Goal: Task Accomplishment & Management: Complete application form

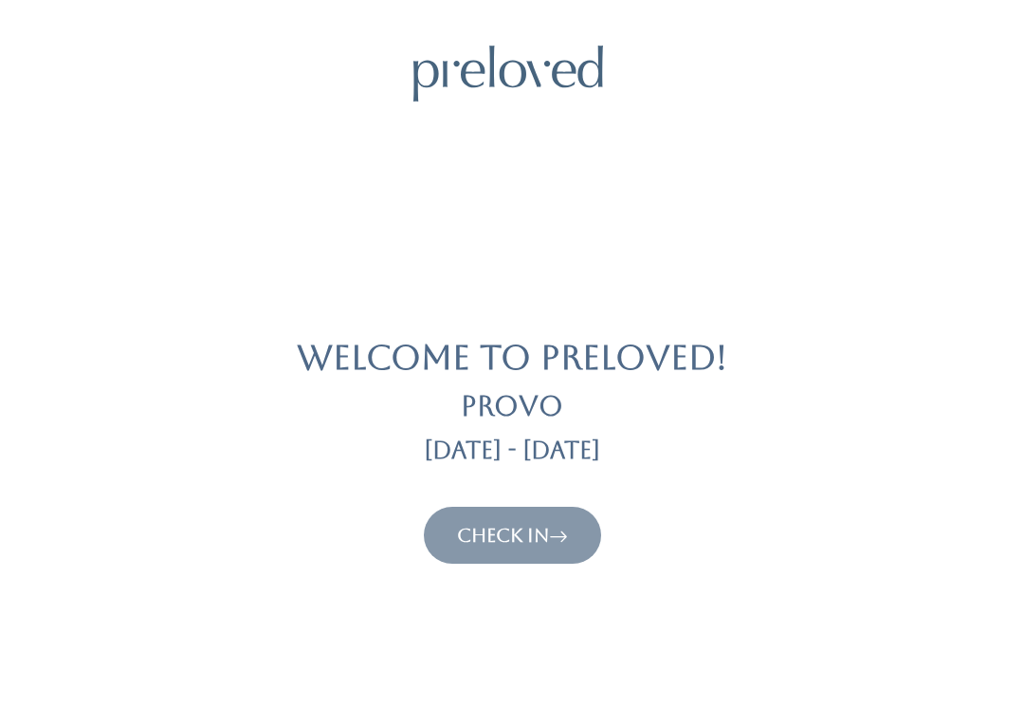
click at [537, 524] on link "Check In" at bounding box center [512, 535] width 111 height 23
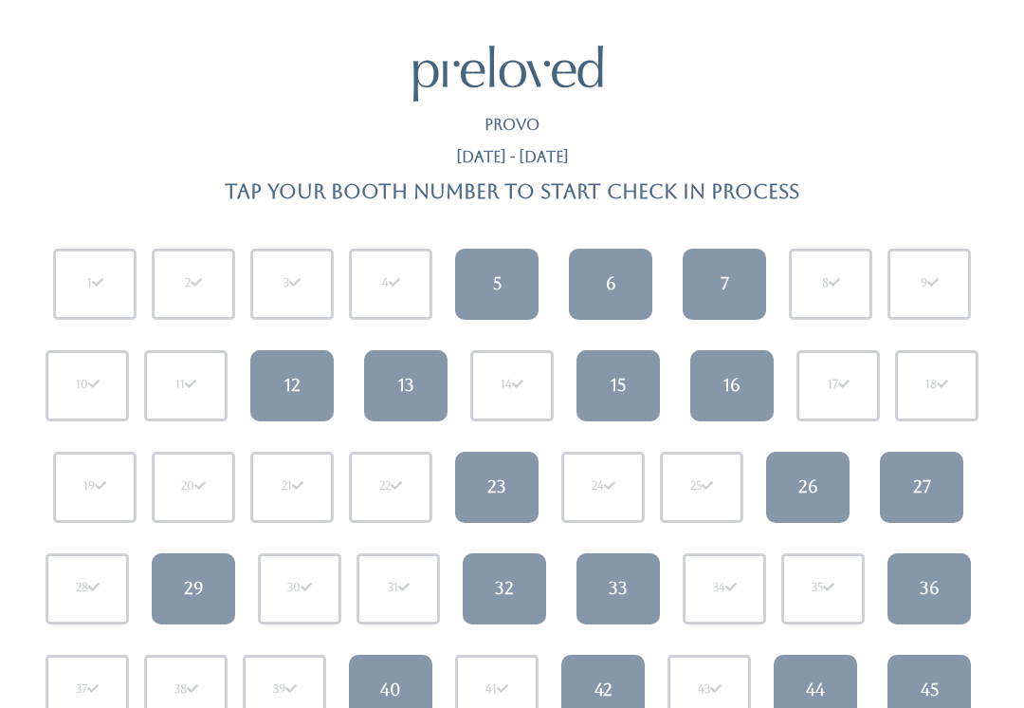
click at [404, 401] on link "13" at bounding box center [405, 385] width 83 height 71
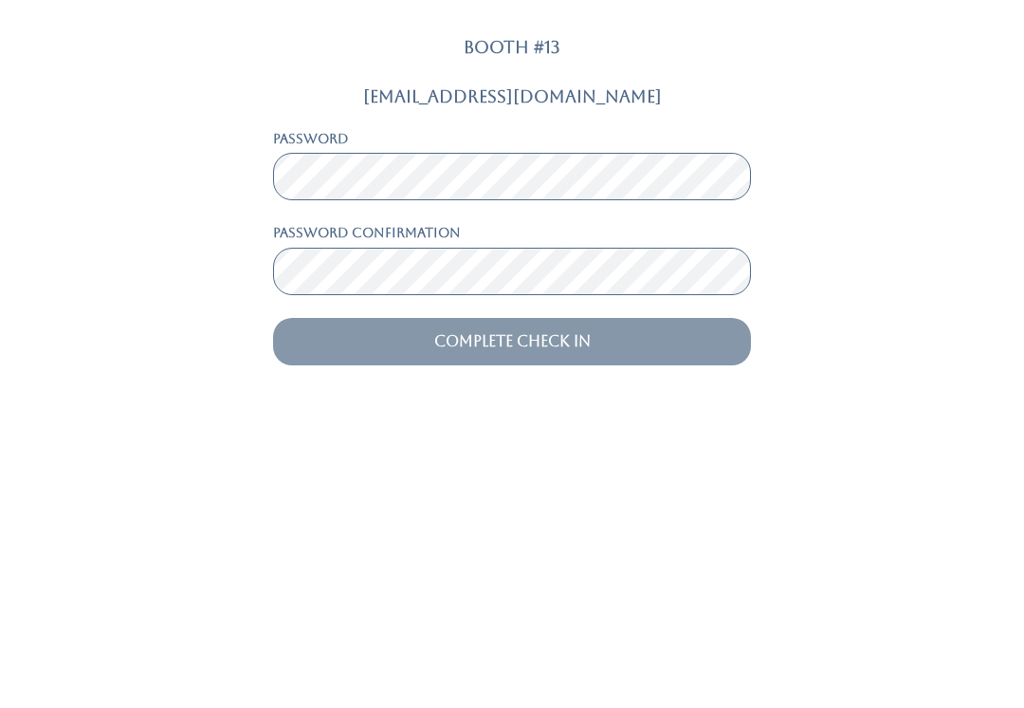
click at [512, 608] on input "Complete Check In" at bounding box center [512, 631] width 478 height 47
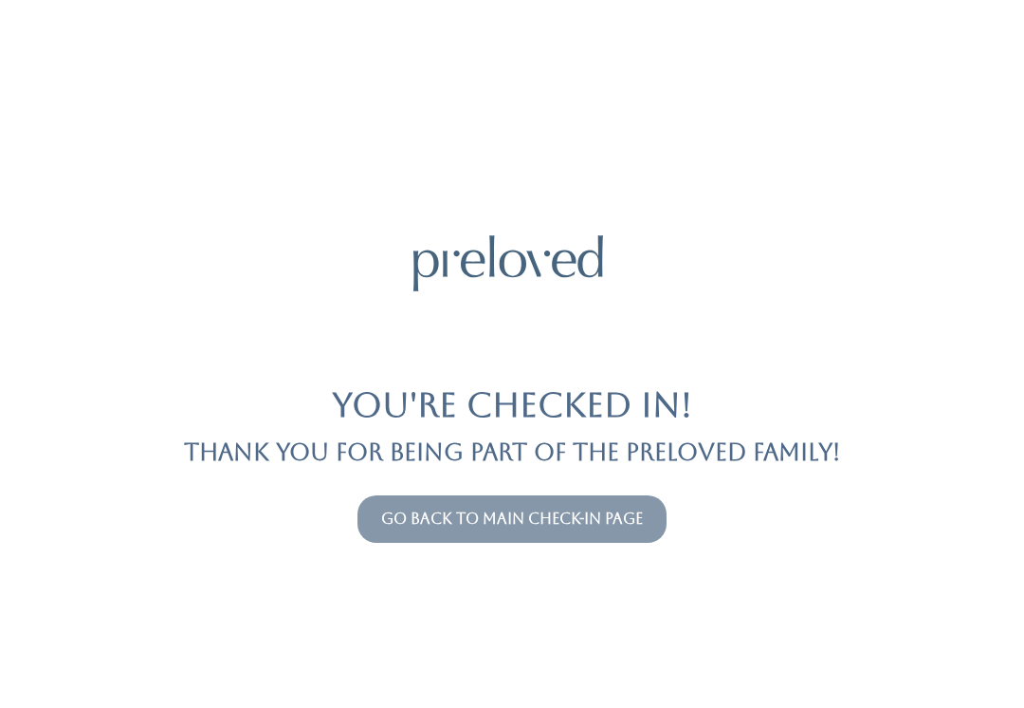
click at [464, 521] on link "Go back to main check-in page" at bounding box center [512, 518] width 262 height 18
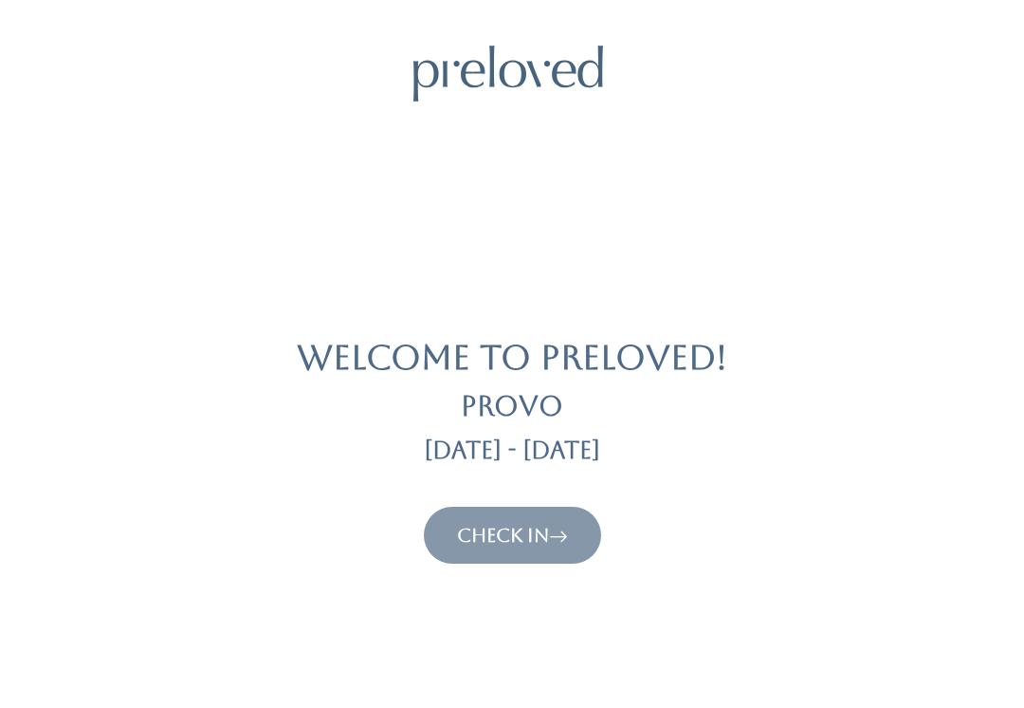
click at [479, 524] on link "Check In" at bounding box center [512, 535] width 111 height 23
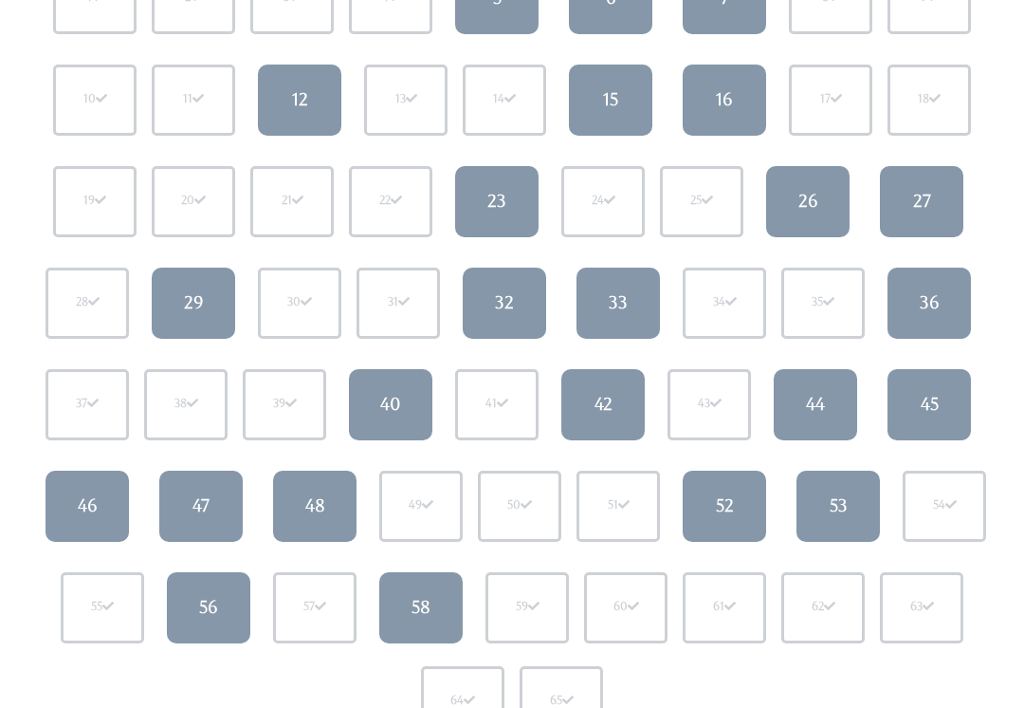
scroll to position [285, 0]
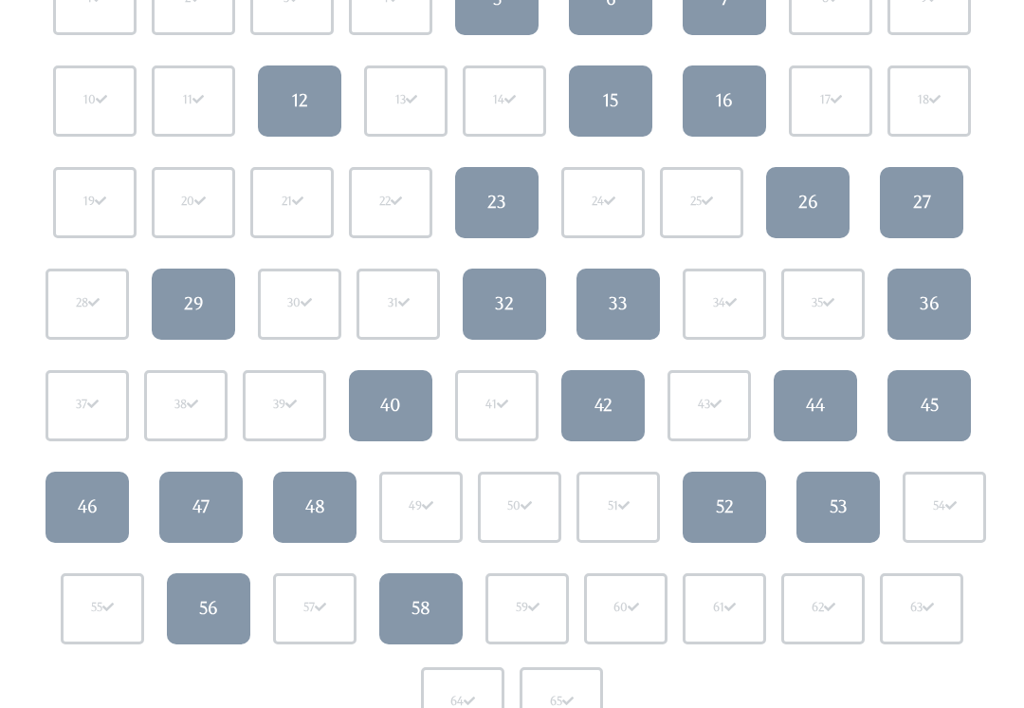
click at [929, 393] on div "45" at bounding box center [930, 405] width 18 height 25
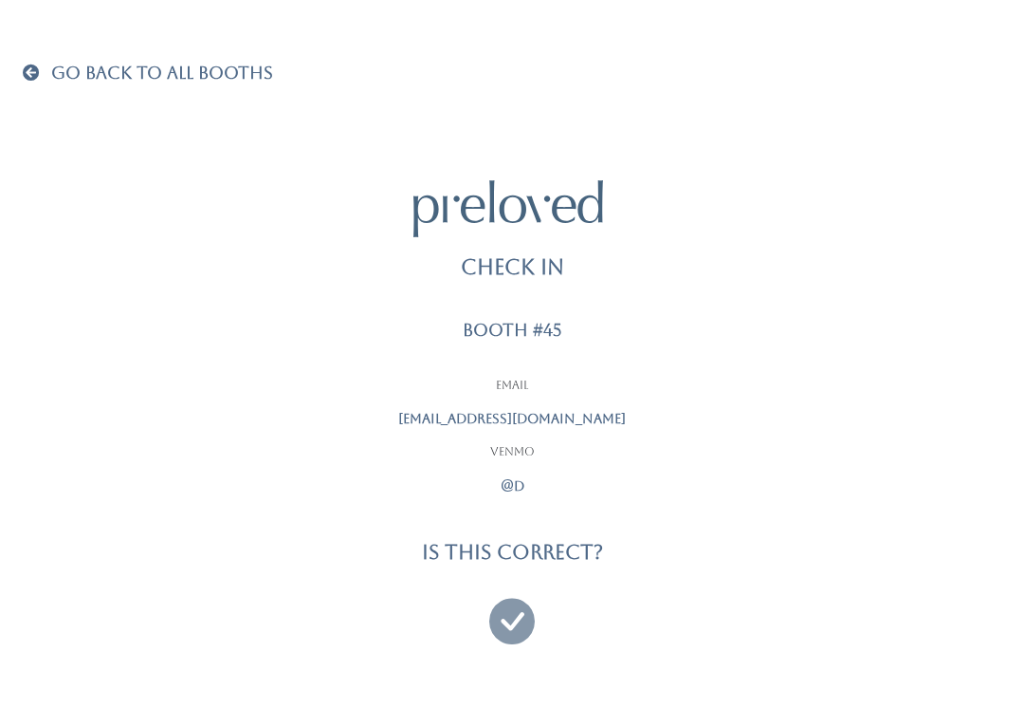
click at [17, 57] on div "Go Back To All Booths Check In Booth #45 Email theluckyonellc@gmail.com Venmo @…" at bounding box center [512, 354] width 1024 height 708
click at [23, 79] on span at bounding box center [35, 72] width 25 height 17
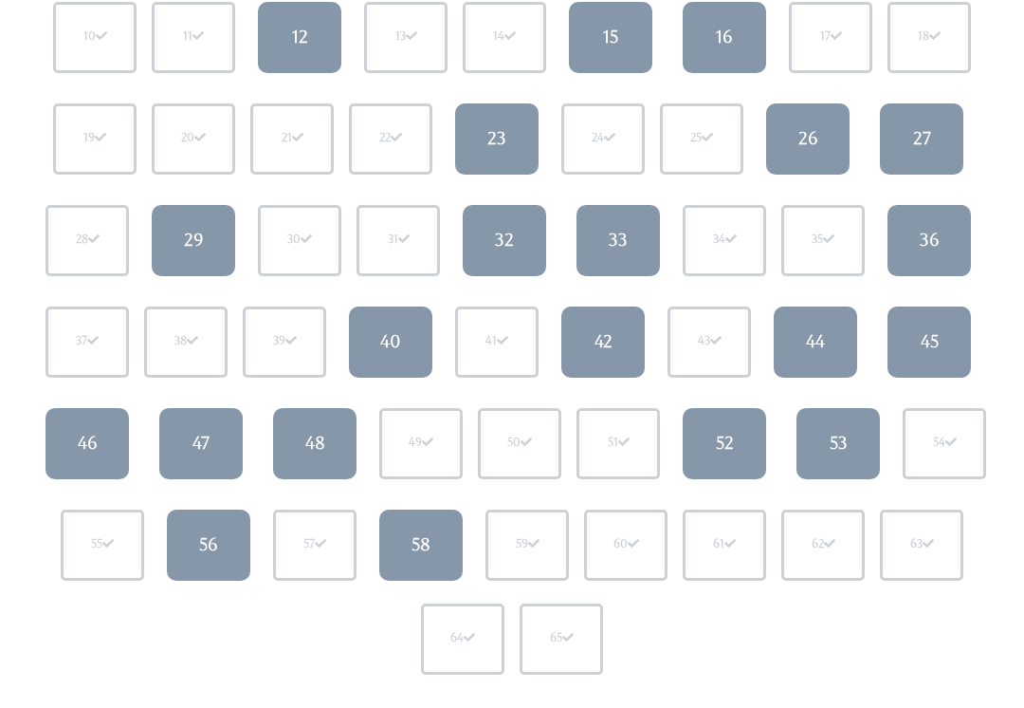
scroll to position [348, 0]
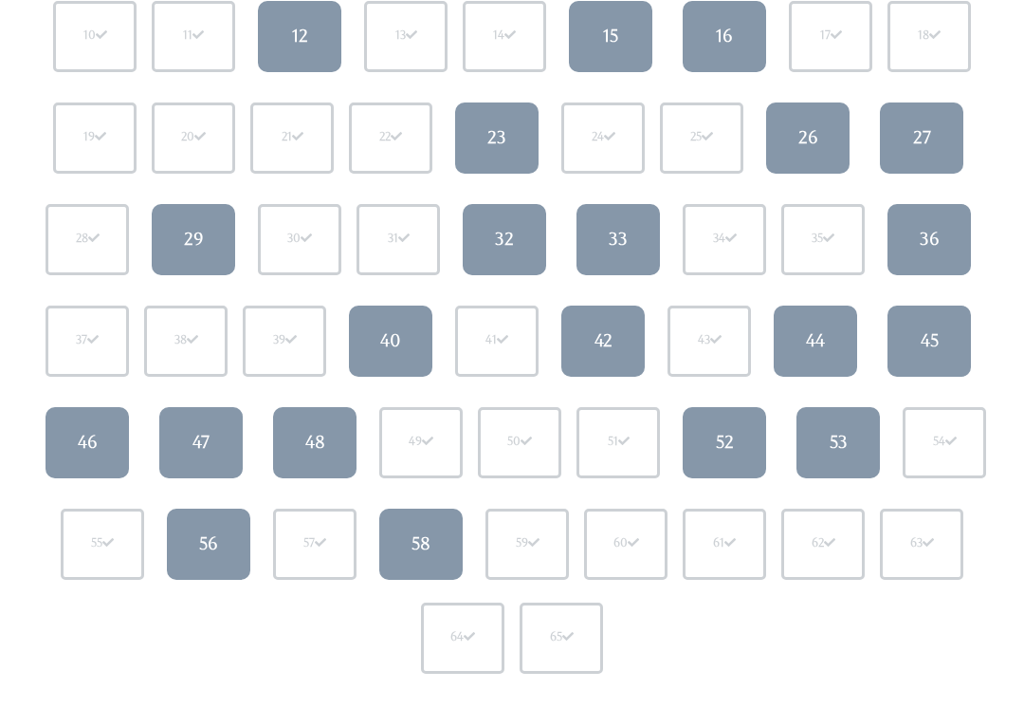
click at [203, 431] on div "47" at bounding box center [201, 443] width 17 height 25
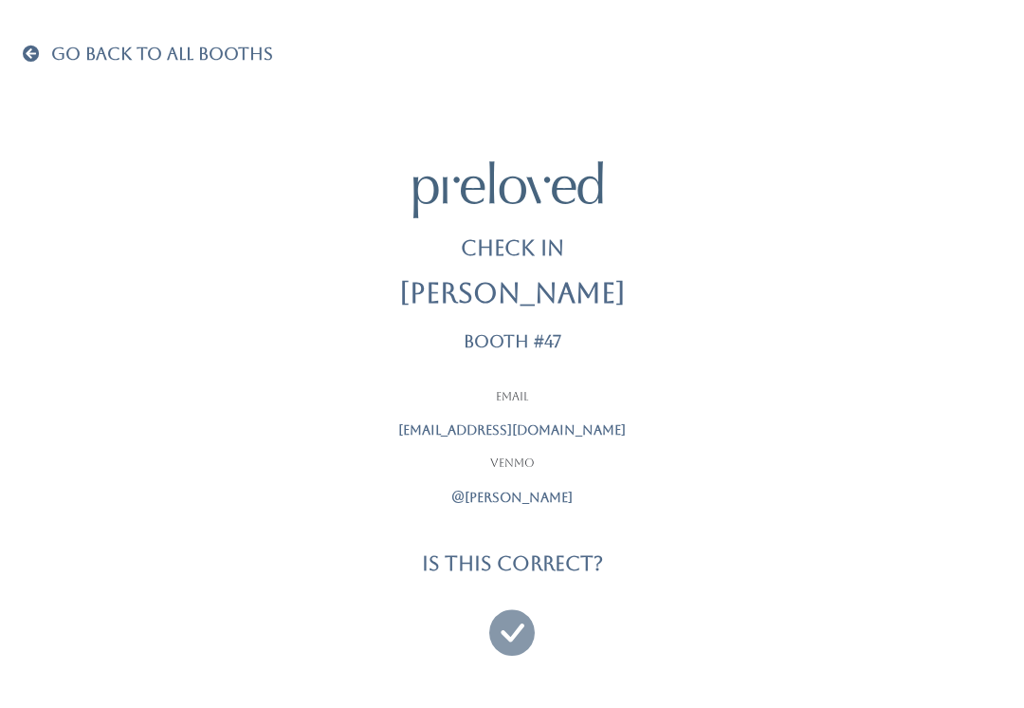
scroll to position [18, 0]
click at [514, 608] on icon at bounding box center [512, 625] width 46 height 64
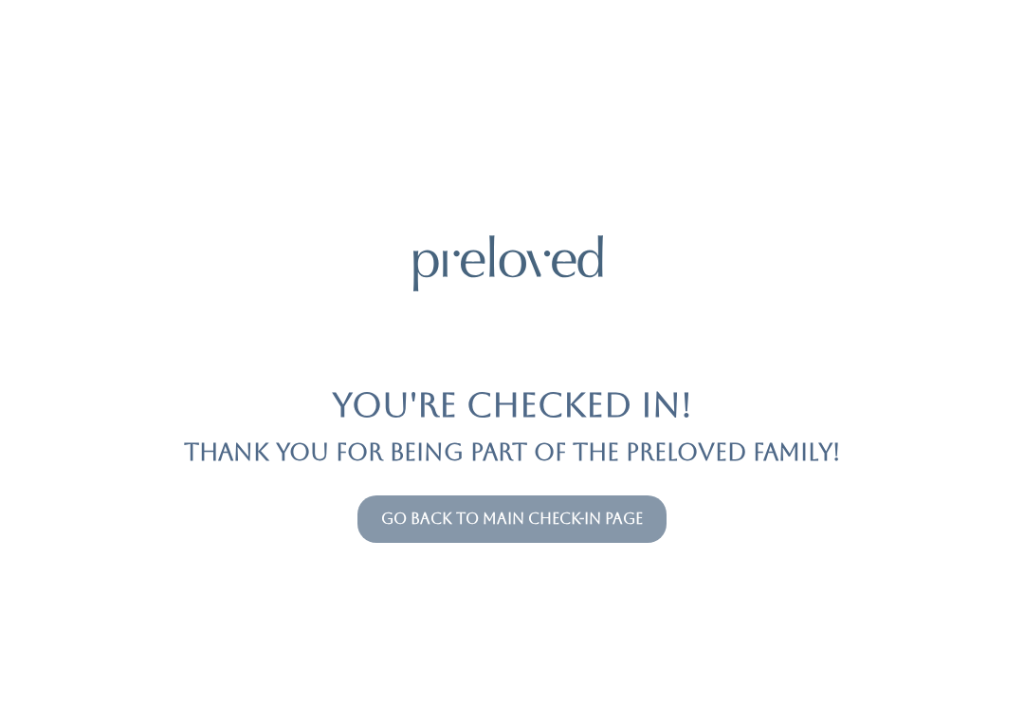
click at [511, 520] on link "Go back to main check-in page" at bounding box center [512, 518] width 262 height 18
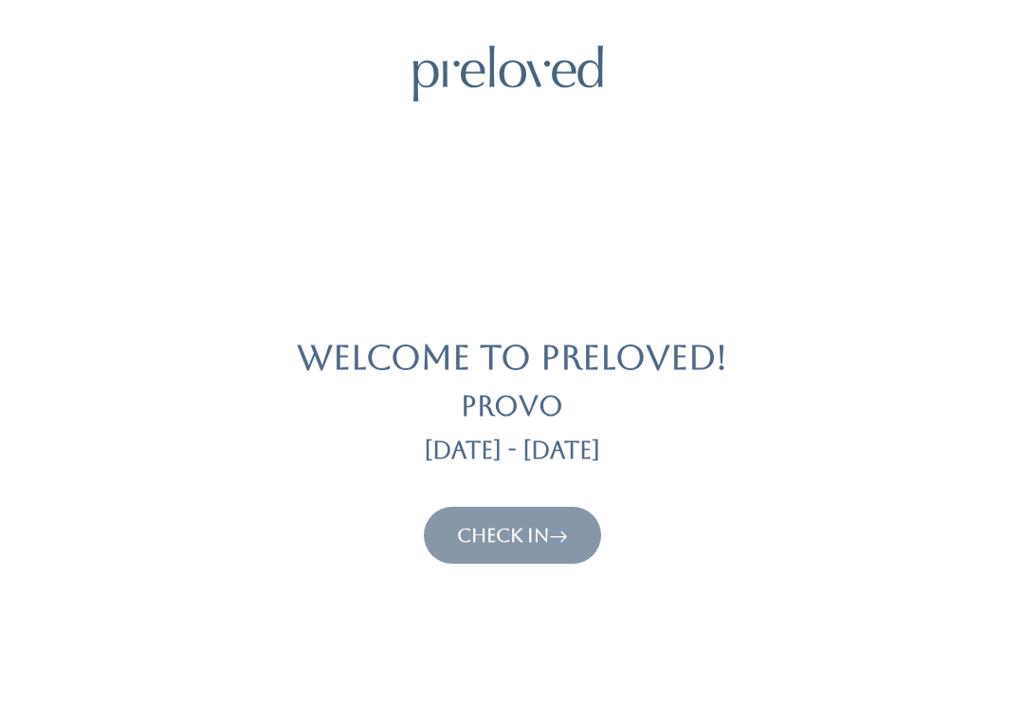
click at [497, 542] on link "Check In" at bounding box center [512, 535] width 111 height 23
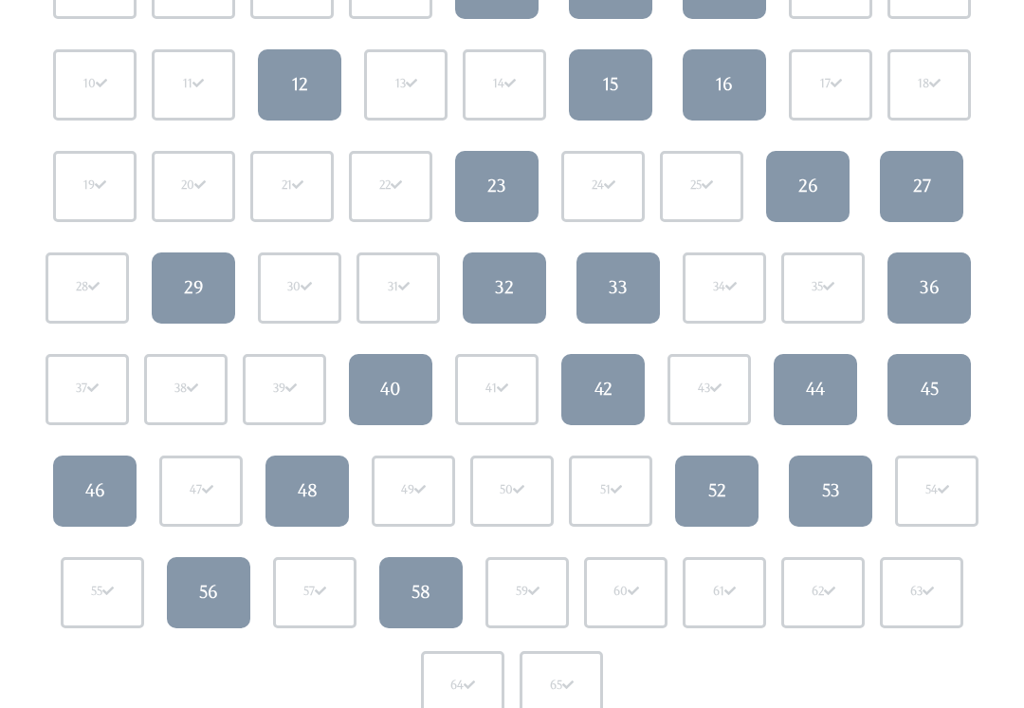
scroll to position [301, 0]
click at [837, 479] on div "53" at bounding box center [831, 490] width 18 height 25
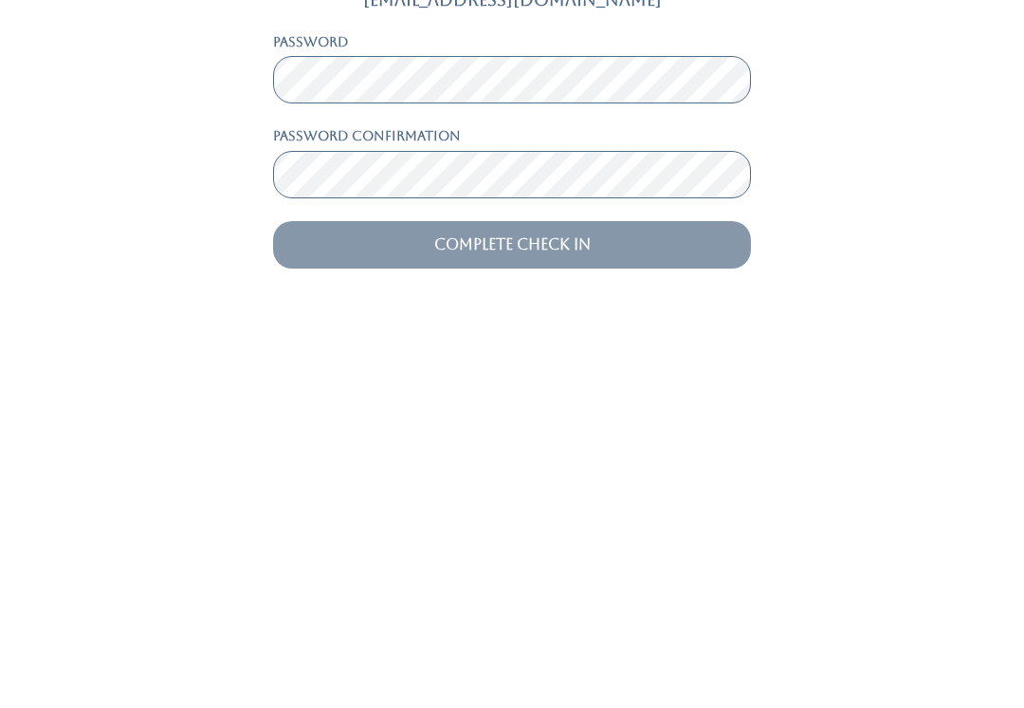
click at [643, 608] on input "Complete Check In" at bounding box center [512, 631] width 478 height 47
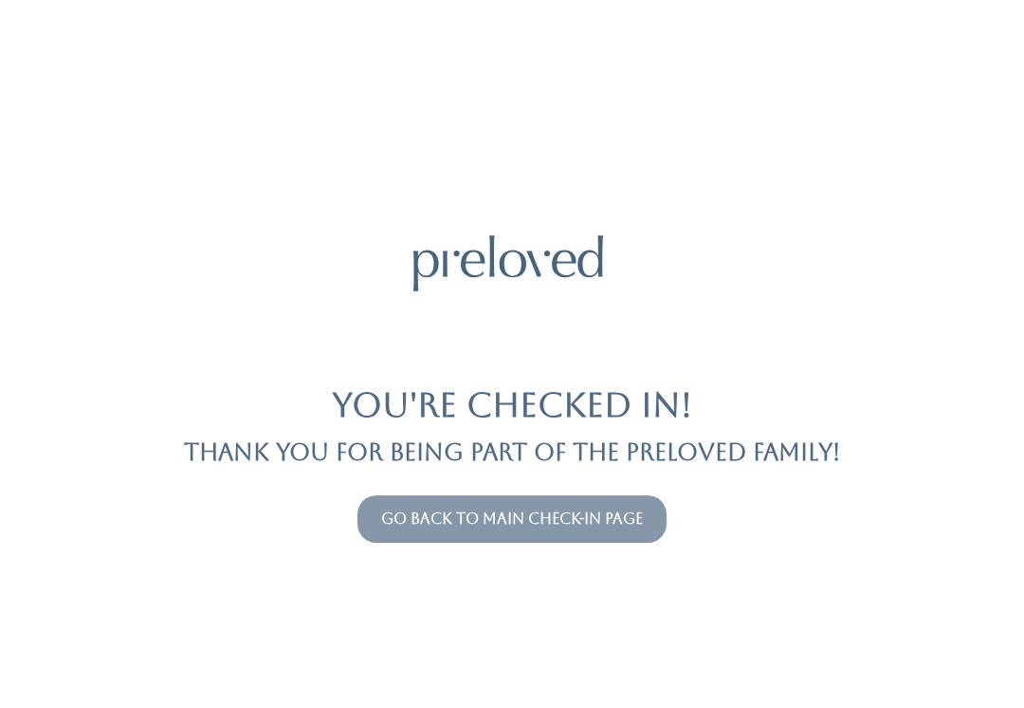
click at [465, 526] on link "Go back to main check-in page" at bounding box center [512, 518] width 262 height 18
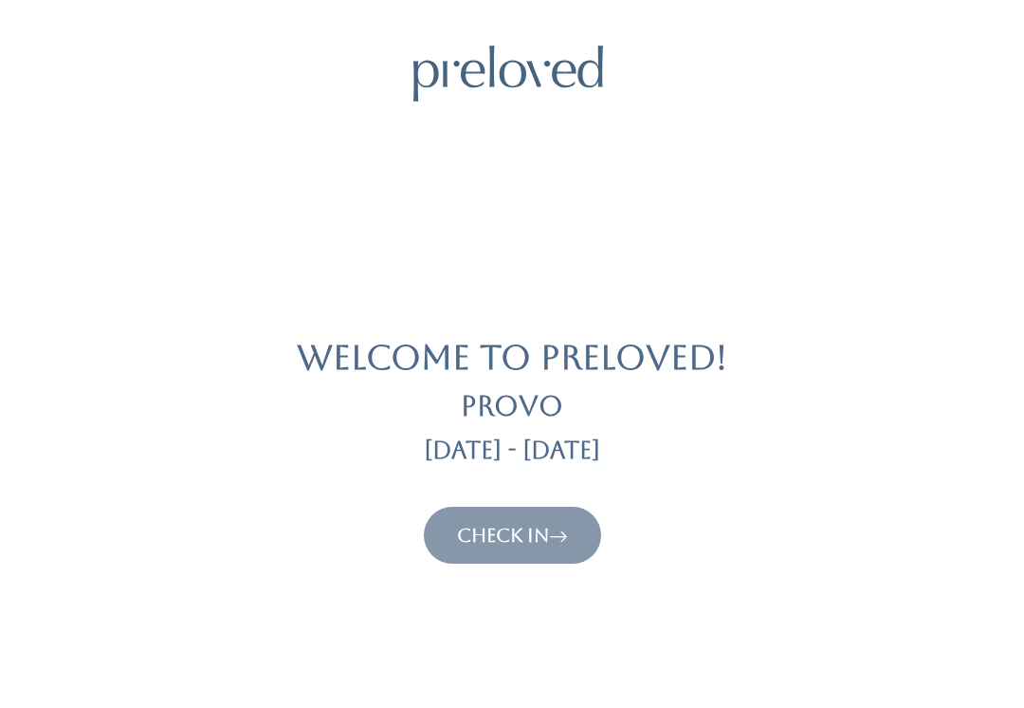
click at [506, 533] on link "Check In" at bounding box center [512, 535] width 111 height 23
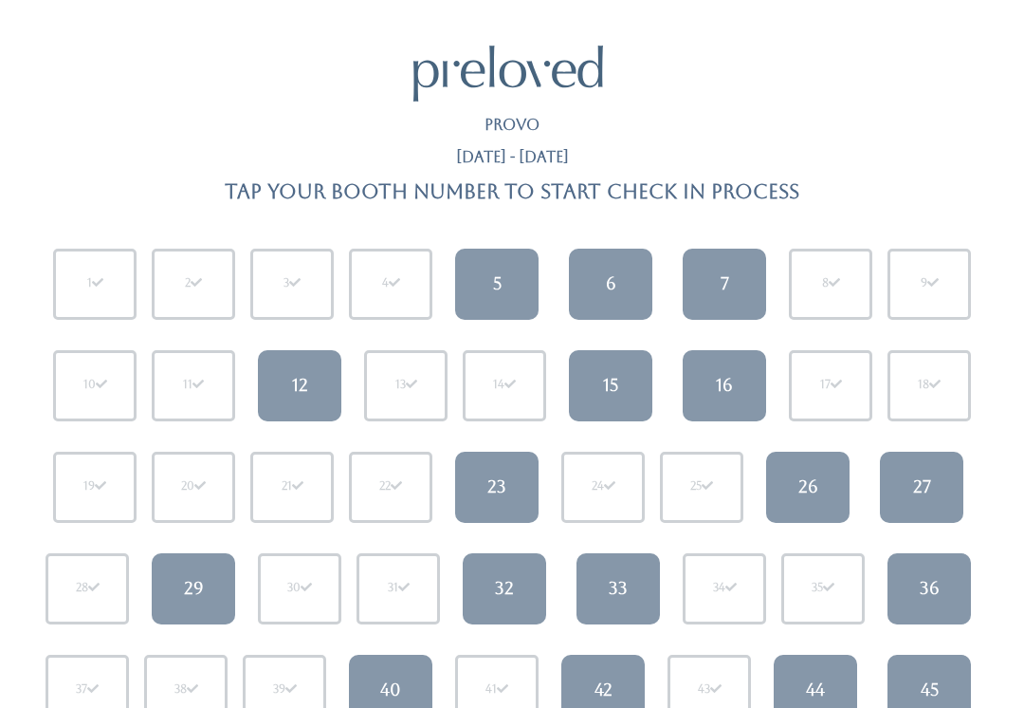
click at [315, 395] on link "12" at bounding box center [299, 385] width 83 height 71
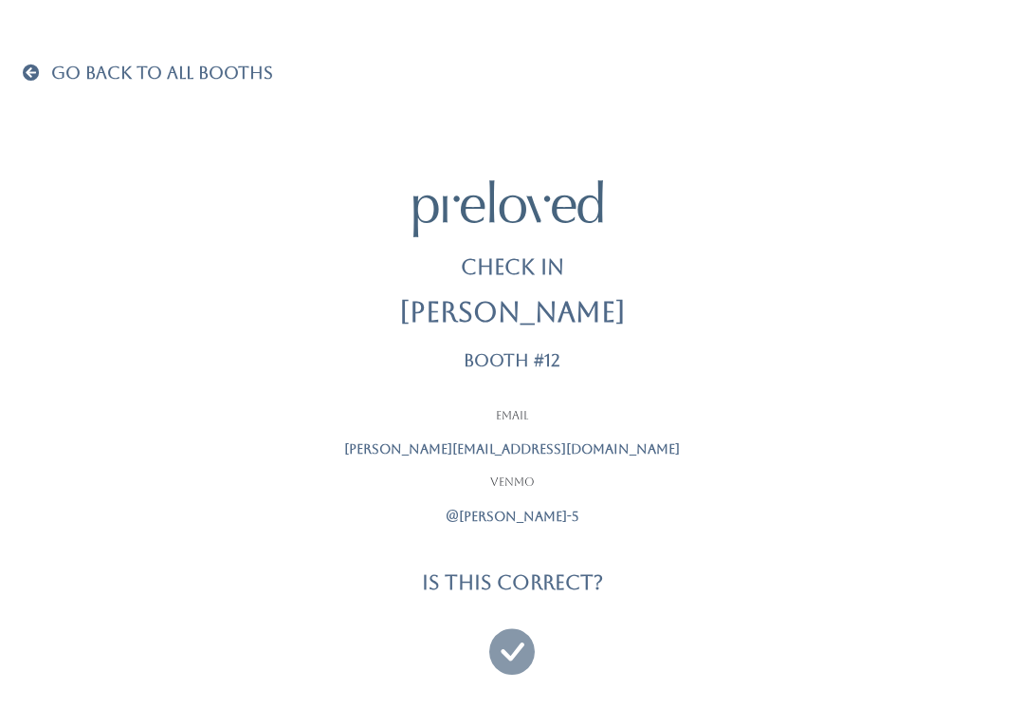
click at [80, 80] on span "Go Back To All Booths" at bounding box center [162, 73] width 222 height 20
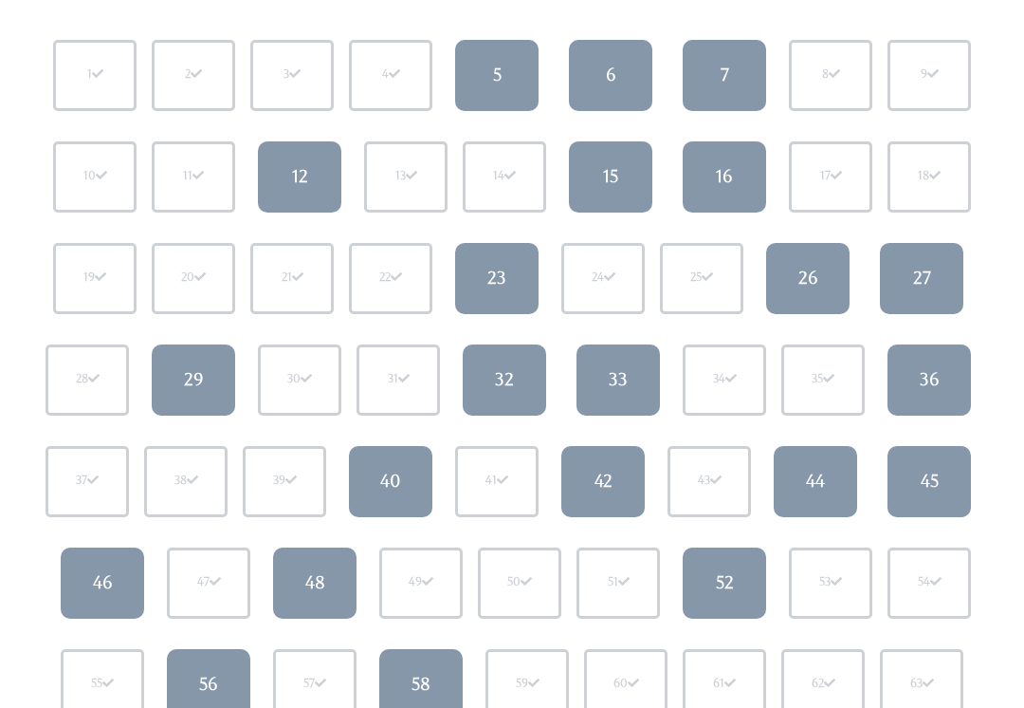
scroll to position [208, 0]
click at [951, 353] on link "36" at bounding box center [929, 380] width 83 height 71
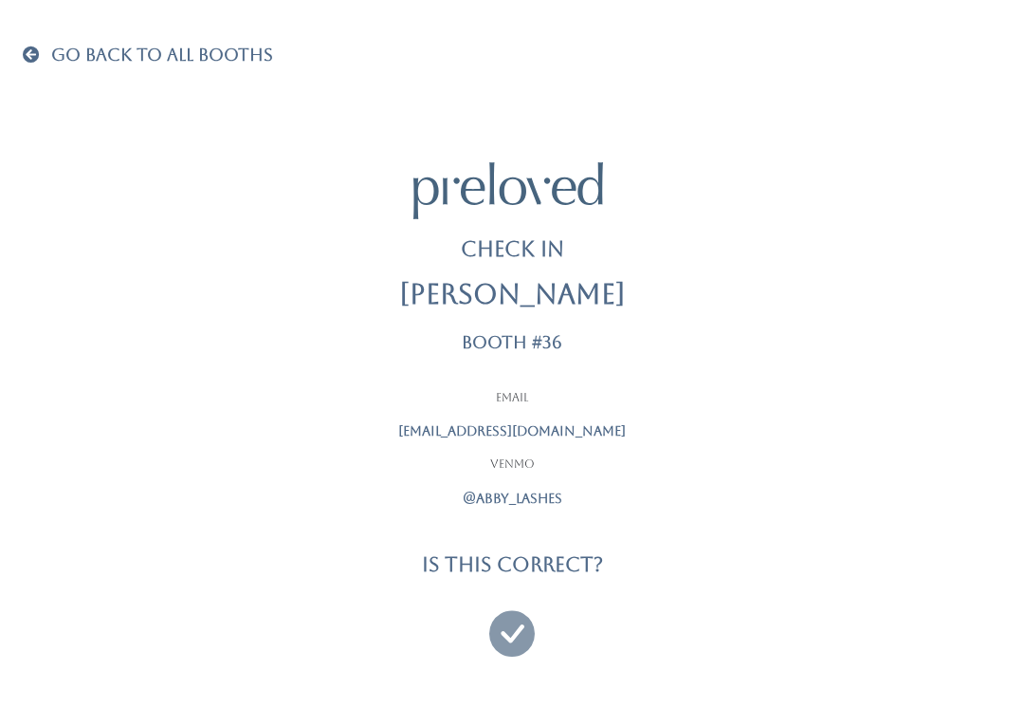
click at [524, 615] on icon at bounding box center [512, 625] width 46 height 64
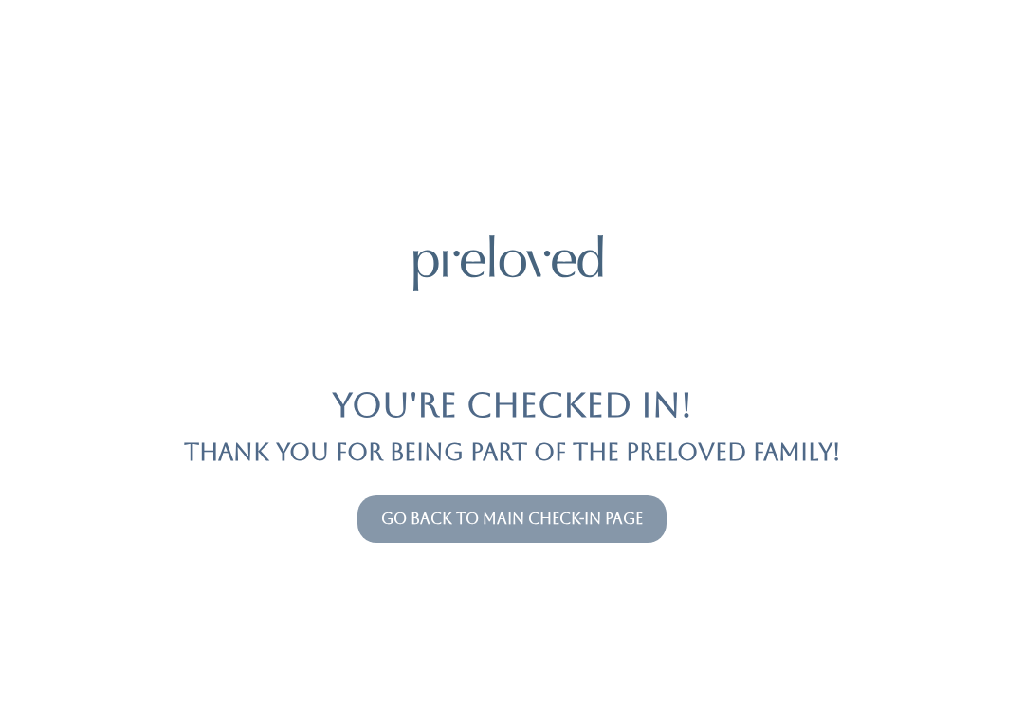
click at [545, 510] on link "Go back to main check-in page" at bounding box center [512, 518] width 262 height 18
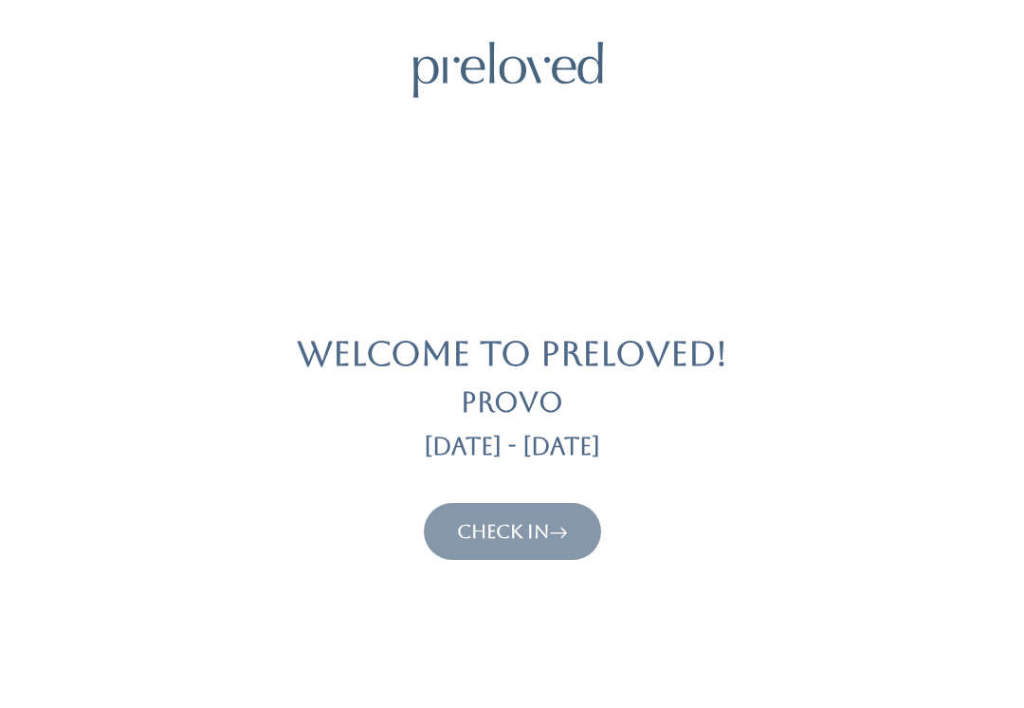
scroll to position [4, 0]
click at [543, 514] on button "Check In" at bounding box center [512, 531] width 177 height 57
click at [530, 528] on link "Check In" at bounding box center [512, 531] width 111 height 23
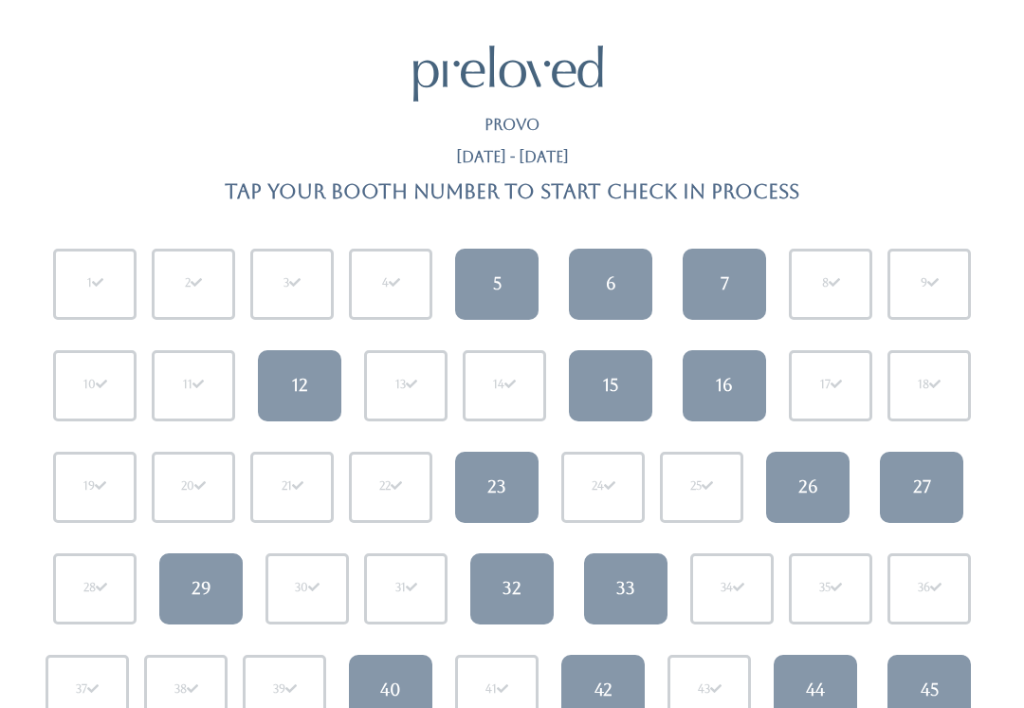
click at [622, 377] on link "15" at bounding box center [610, 385] width 83 height 71
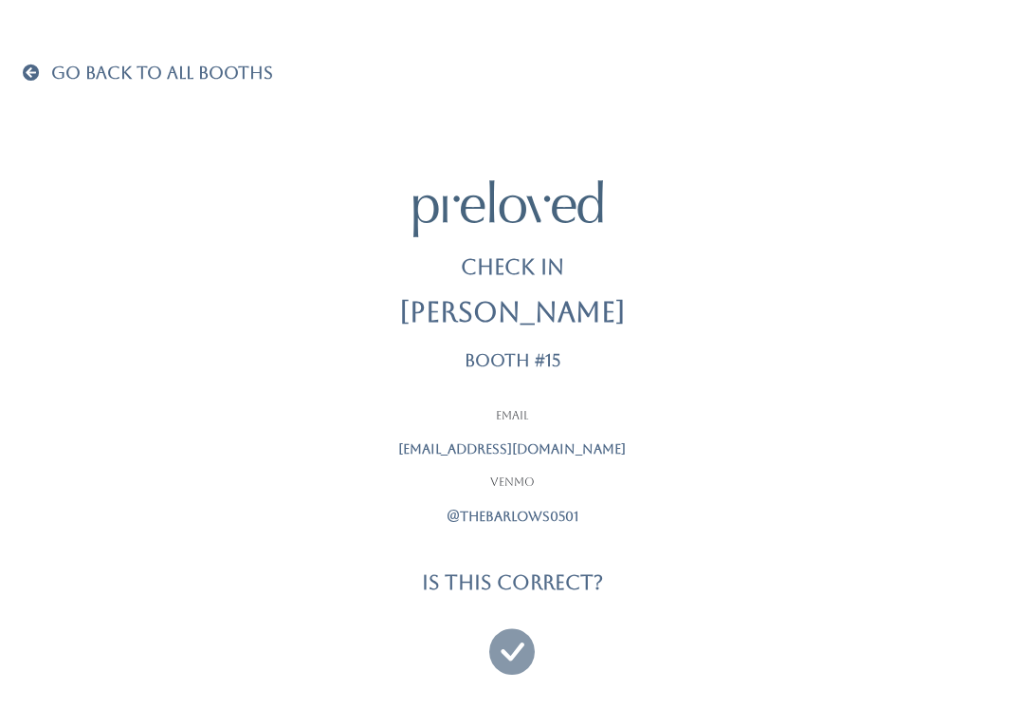
click at [506, 639] on icon at bounding box center [512, 643] width 46 height 64
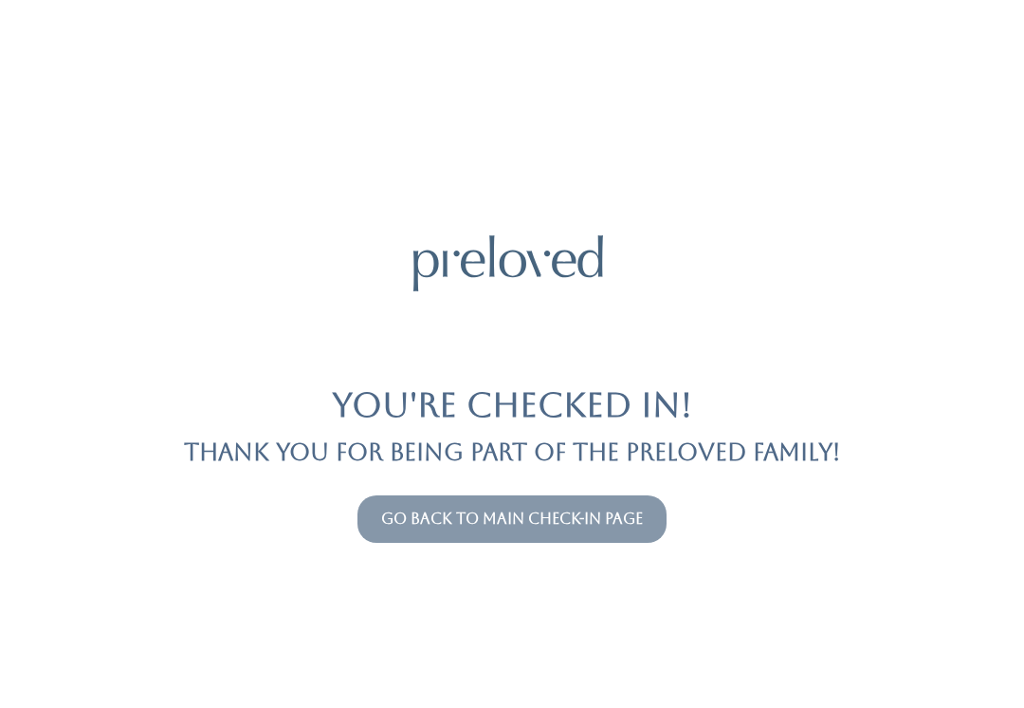
click at [563, 509] on link "Go back to main check-in page" at bounding box center [512, 518] width 262 height 18
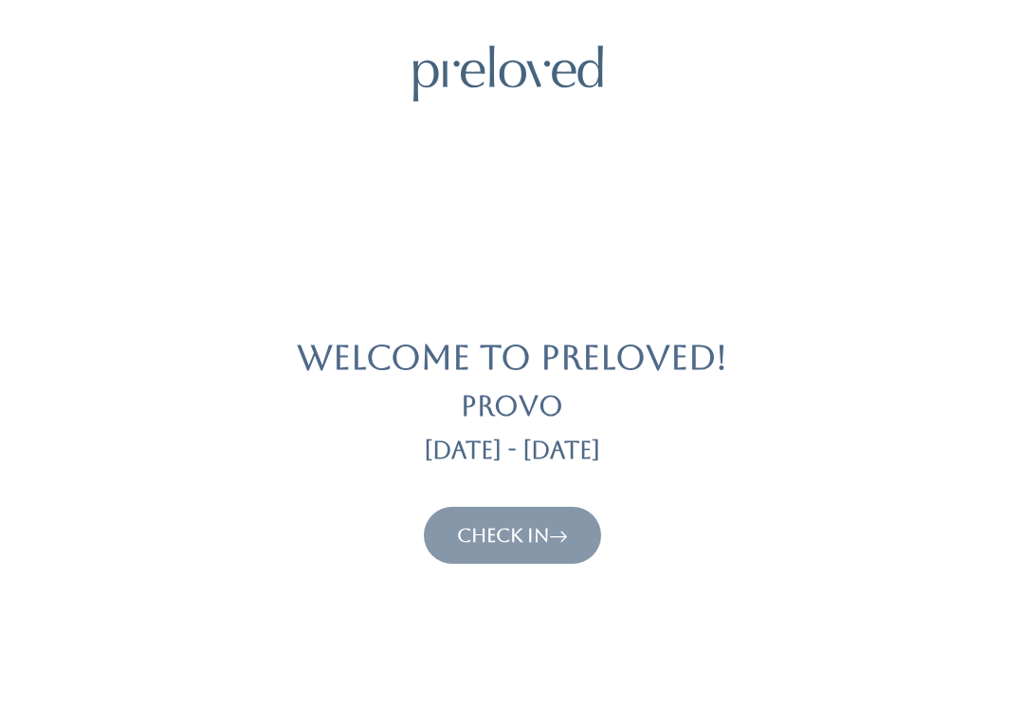
click at [509, 533] on link "Check In" at bounding box center [512, 535] width 111 height 23
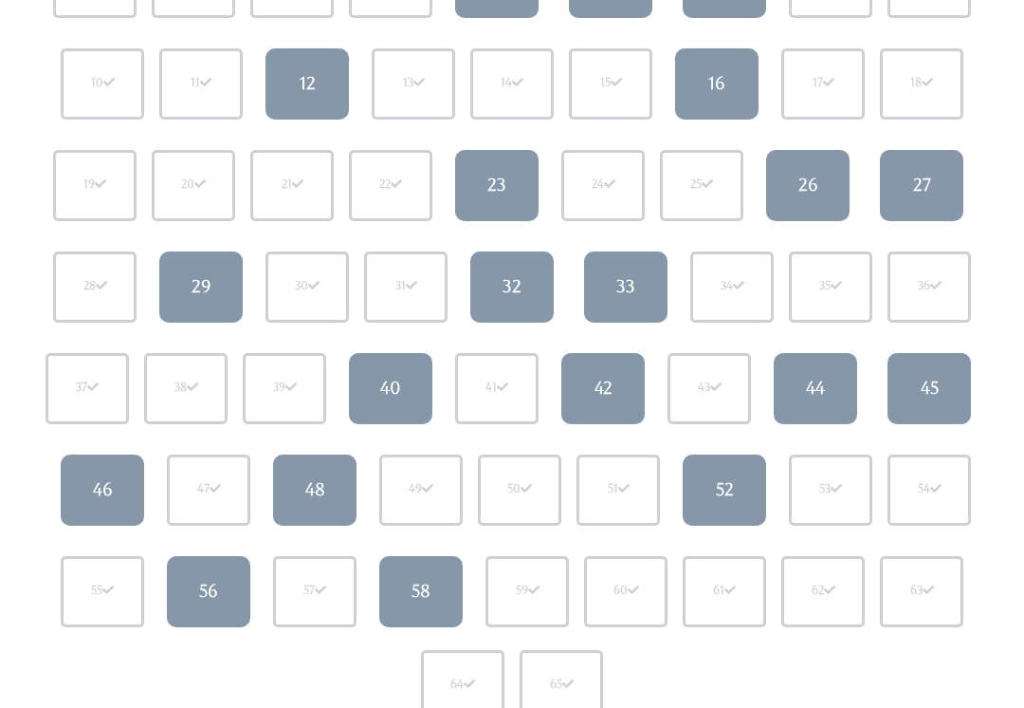
scroll to position [312, 0]
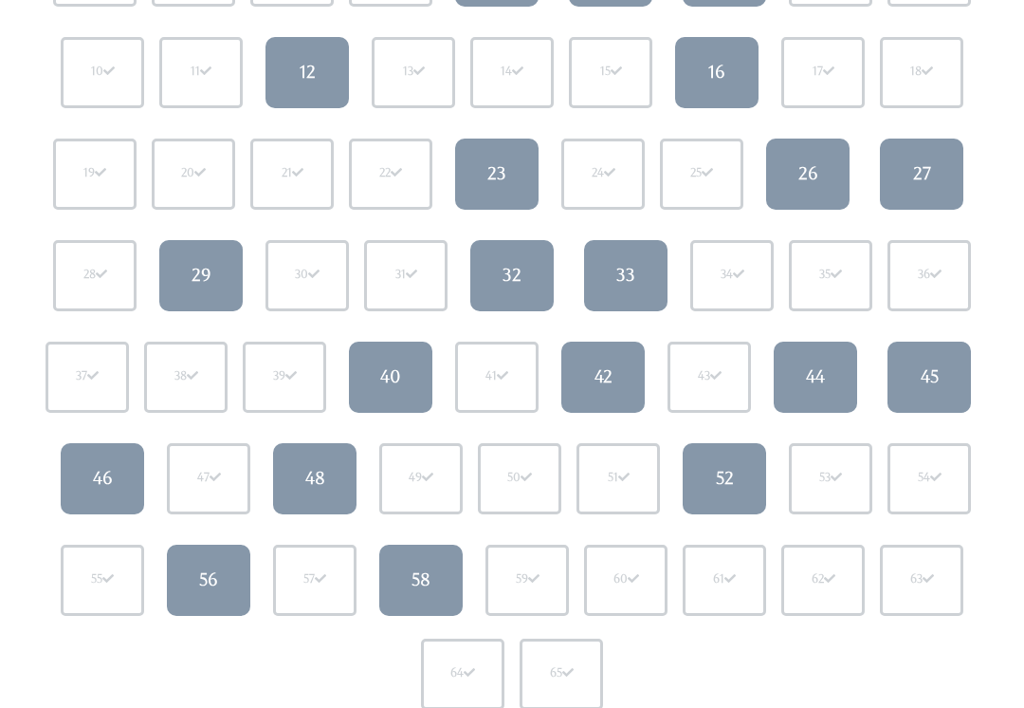
click at [935, 383] on div "45" at bounding box center [930, 377] width 18 height 25
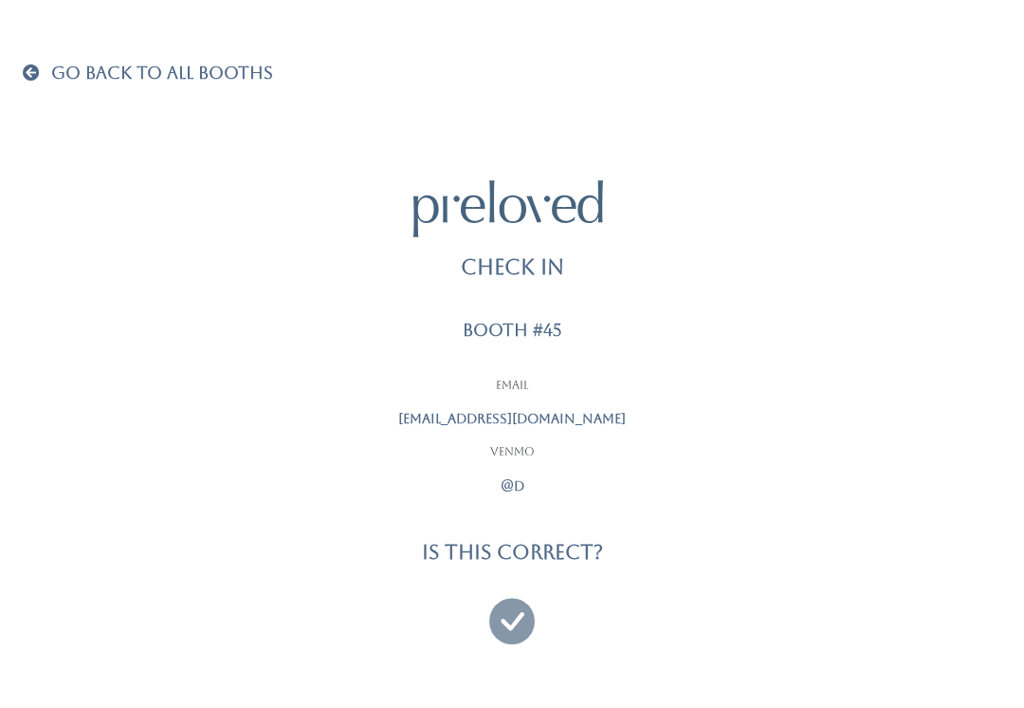
click at [573, 549] on h4 "Is this correct?" at bounding box center [512, 552] width 181 height 22
click at [522, 476] on p "@d" at bounding box center [512, 486] width 474 height 20
click at [35, 73] on span at bounding box center [35, 72] width 25 height 17
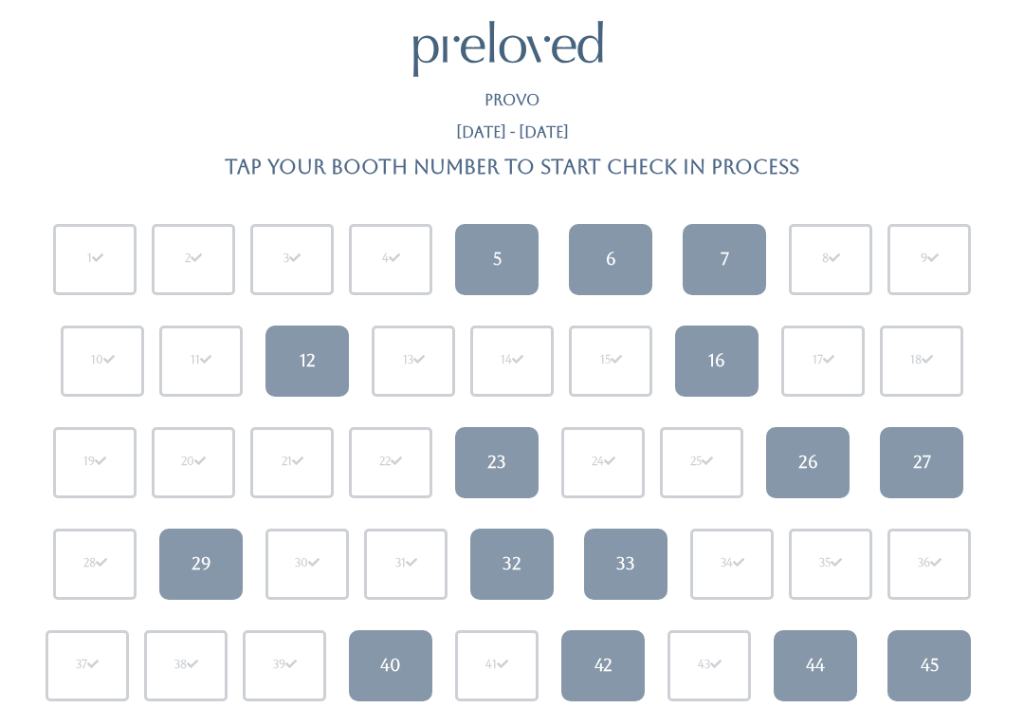
scroll to position [25, 0]
click at [928, 659] on div "45" at bounding box center [930, 665] width 18 height 25
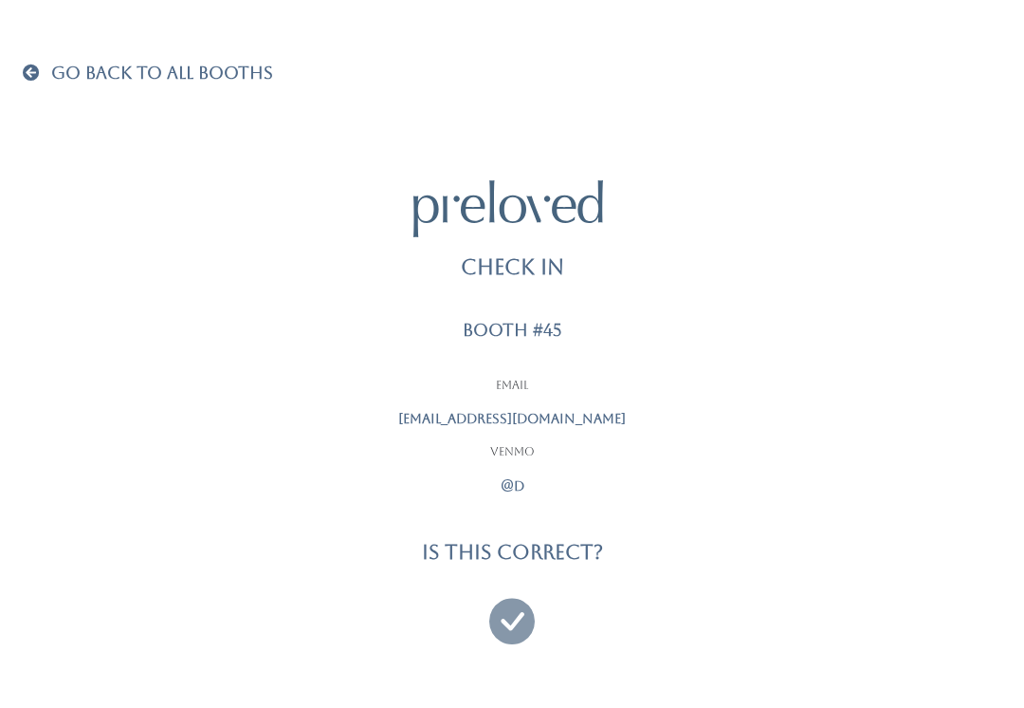
click at [111, 73] on span "Go Back To All Booths" at bounding box center [162, 73] width 222 height 20
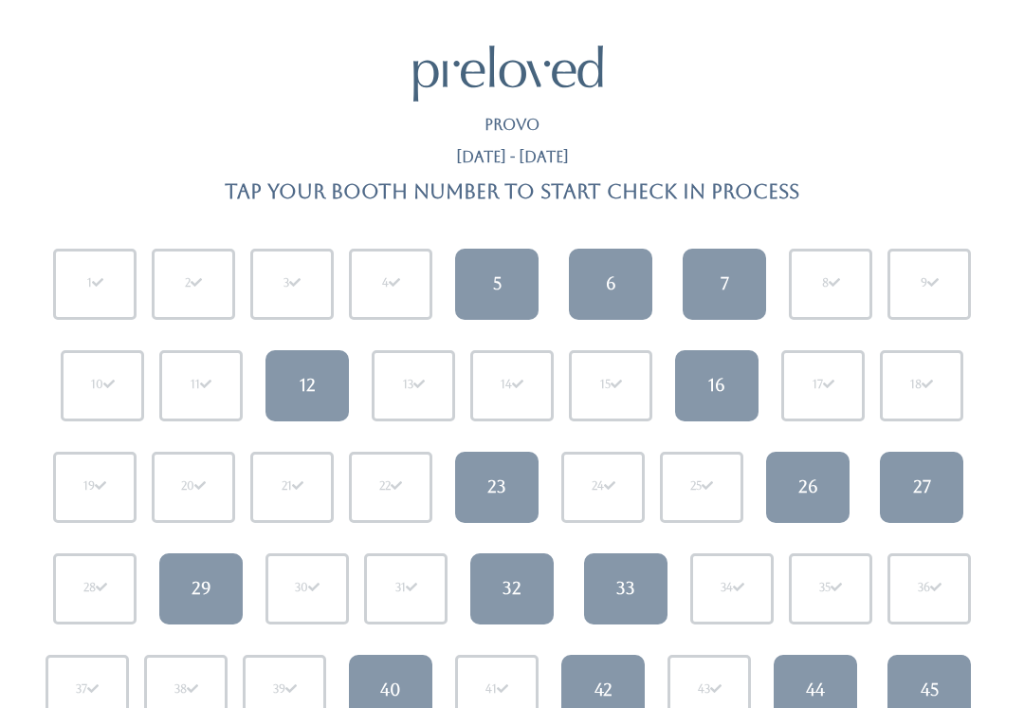
click at [99, 471] on div "19" at bounding box center [94, 486] width 83 height 71
click at [113, 493] on div "19" at bounding box center [94, 486] width 83 height 71
click at [109, 463] on div "19" at bounding box center [94, 486] width 83 height 71
click at [73, 479] on div "19" at bounding box center [94, 486] width 83 height 71
click at [89, 486] on div "19" at bounding box center [94, 486] width 23 height 17
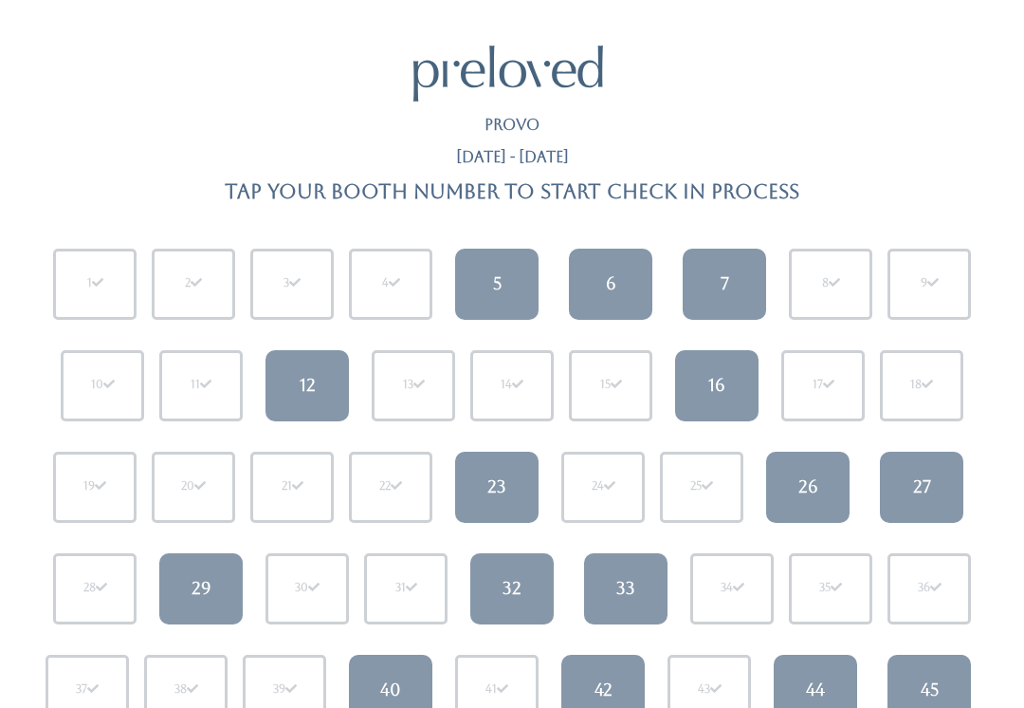
click at [694, 382] on link "16" at bounding box center [716, 385] width 83 height 71
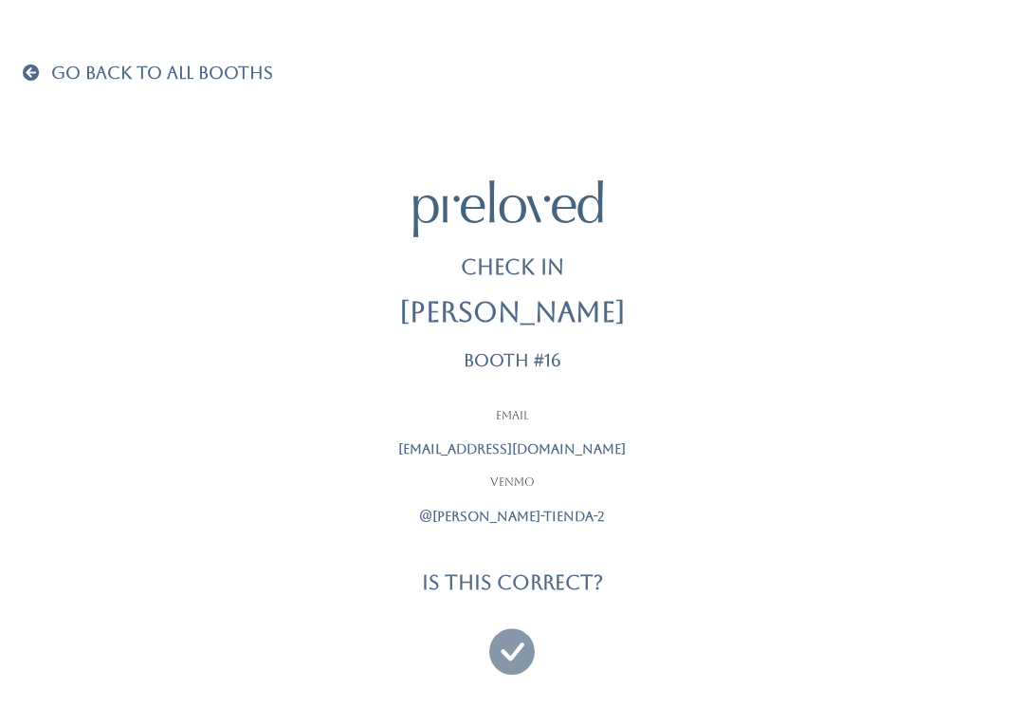
click at [532, 627] on icon at bounding box center [512, 643] width 46 height 64
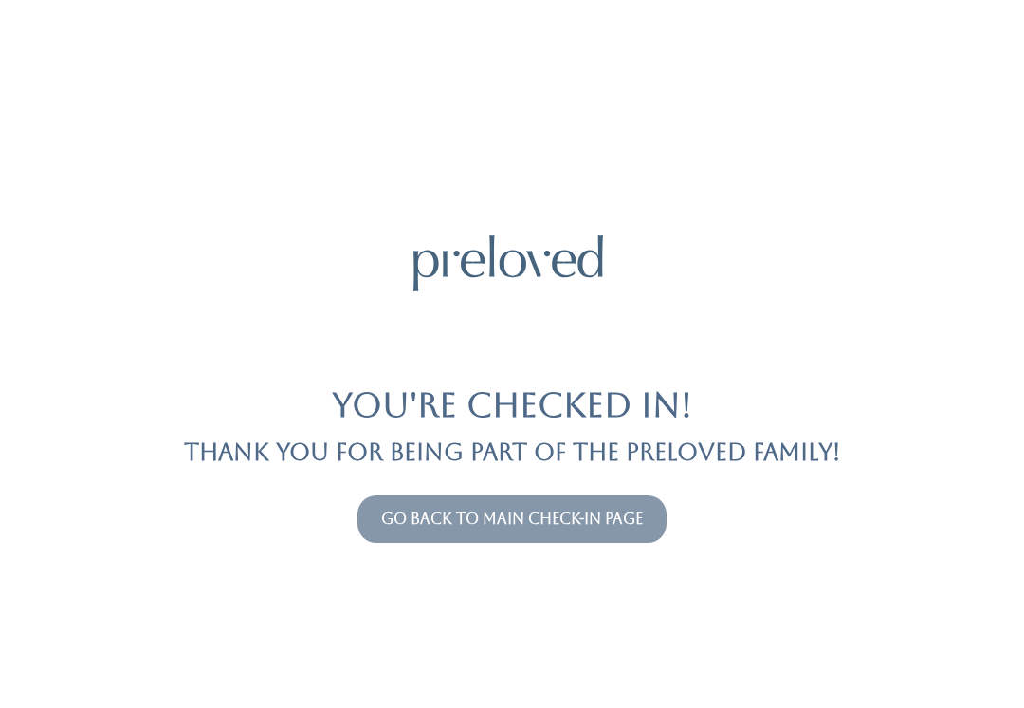
click at [404, 524] on link "Go back to main check-in page" at bounding box center [512, 518] width 262 height 18
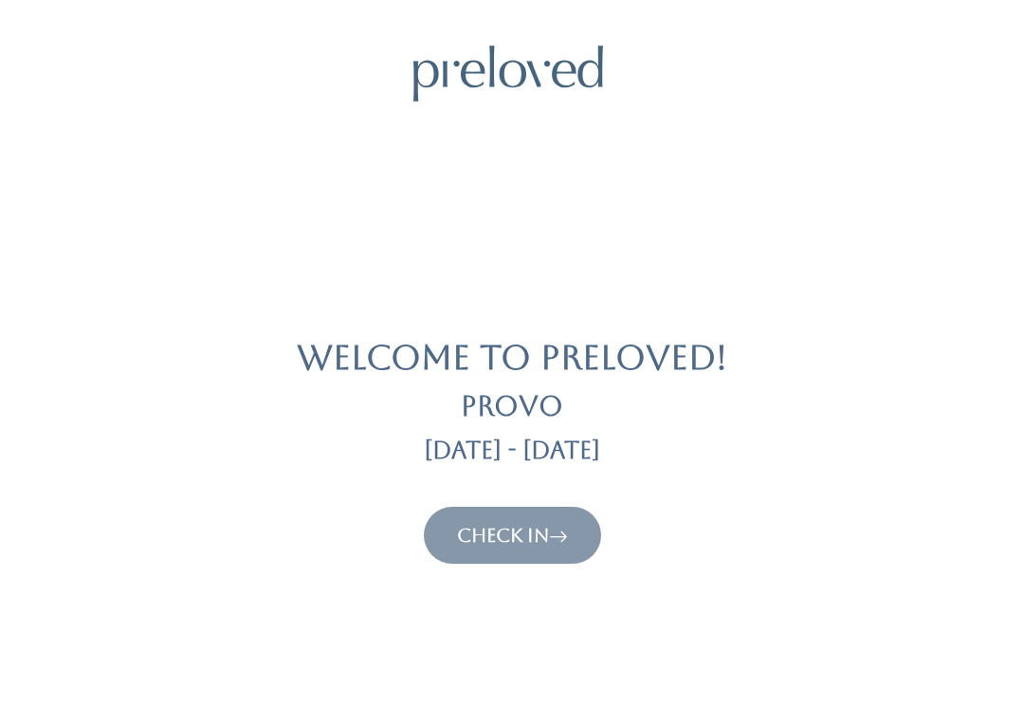
click at [509, 518] on button "Check In" at bounding box center [512, 534] width 177 height 57
click at [500, 542] on link "Check In" at bounding box center [512, 535] width 111 height 23
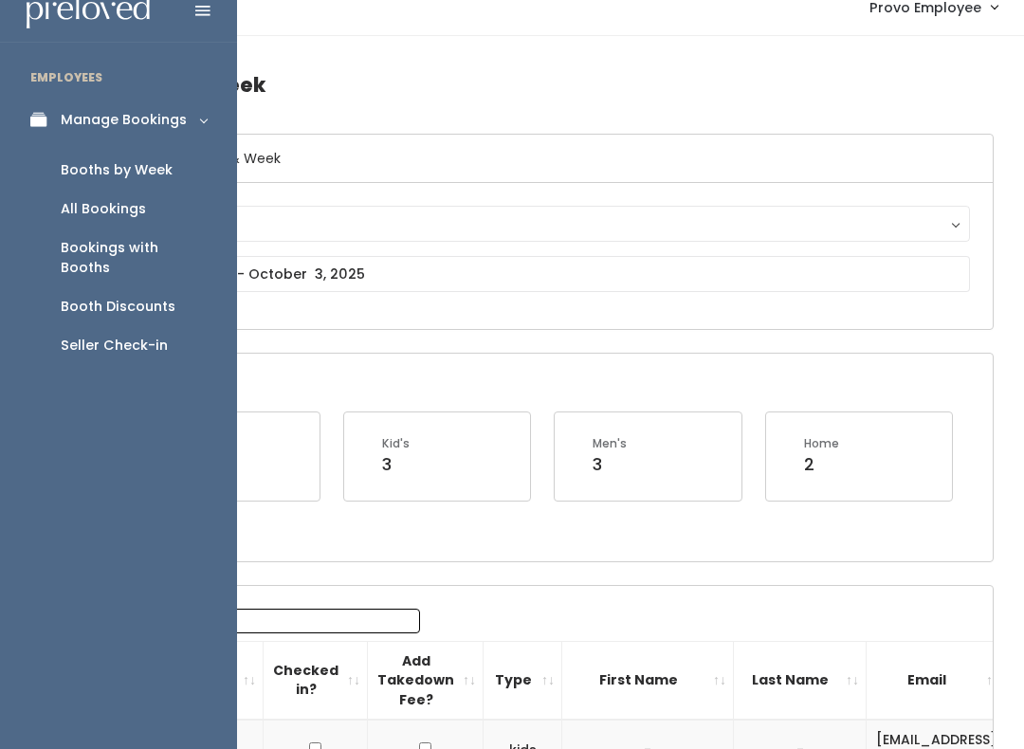
click at [123, 336] on div "Seller Check-in" at bounding box center [114, 346] width 107 height 20
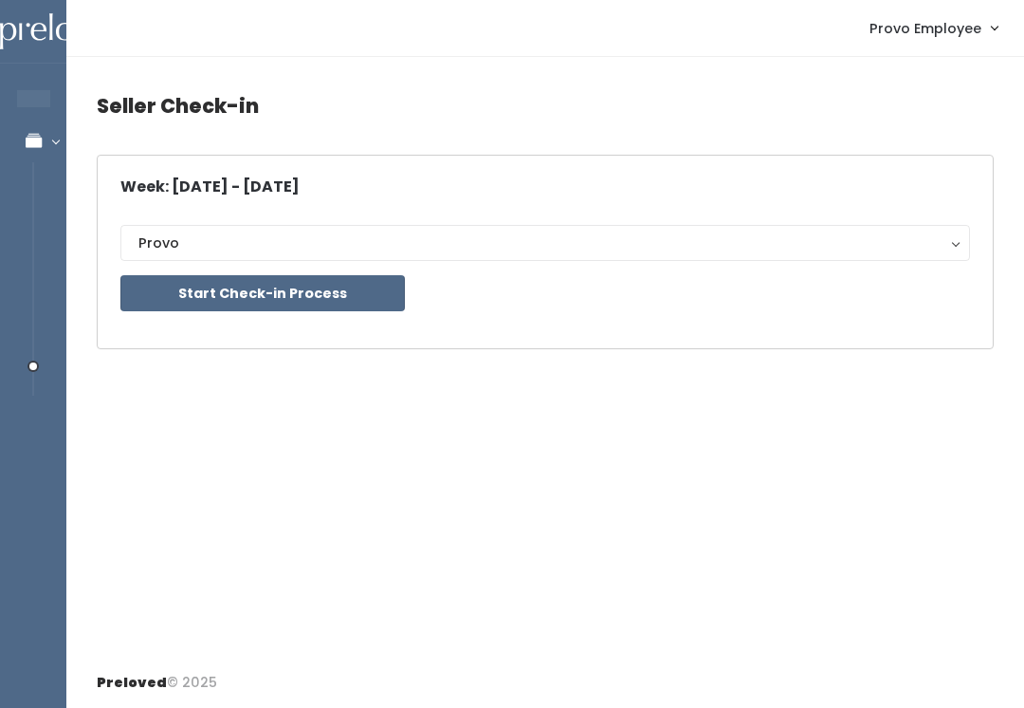
click at [336, 287] on button "Start Check-in Process" at bounding box center [262, 293] width 285 height 36
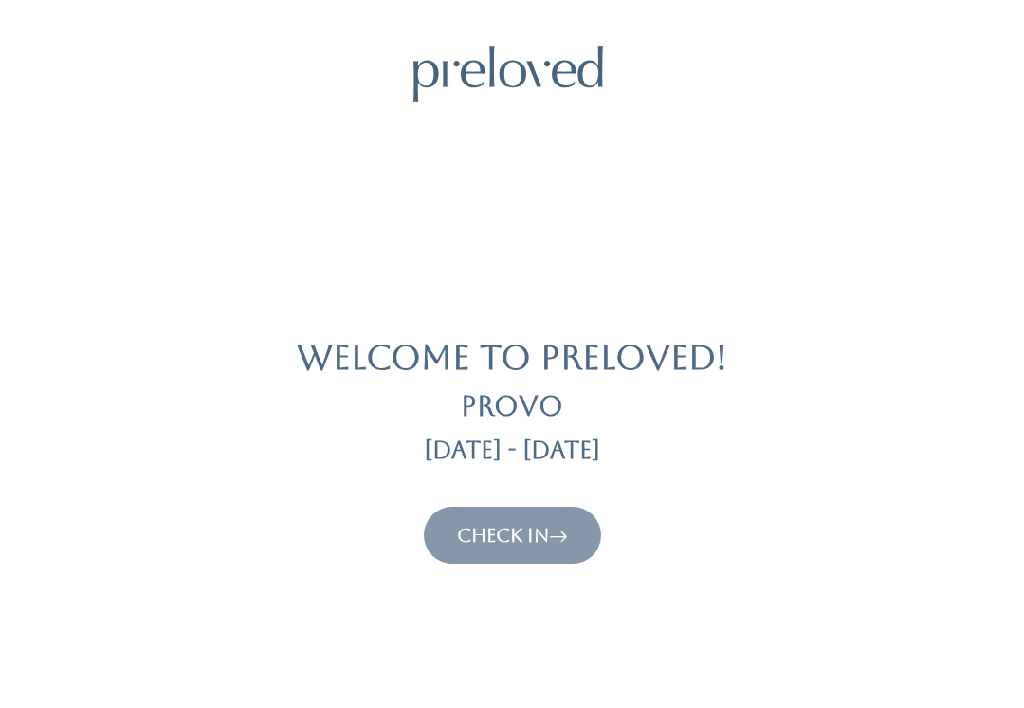
click at [516, 558] on button "Check In" at bounding box center [512, 534] width 177 height 57
click at [542, 535] on link "Check In" at bounding box center [512, 535] width 111 height 23
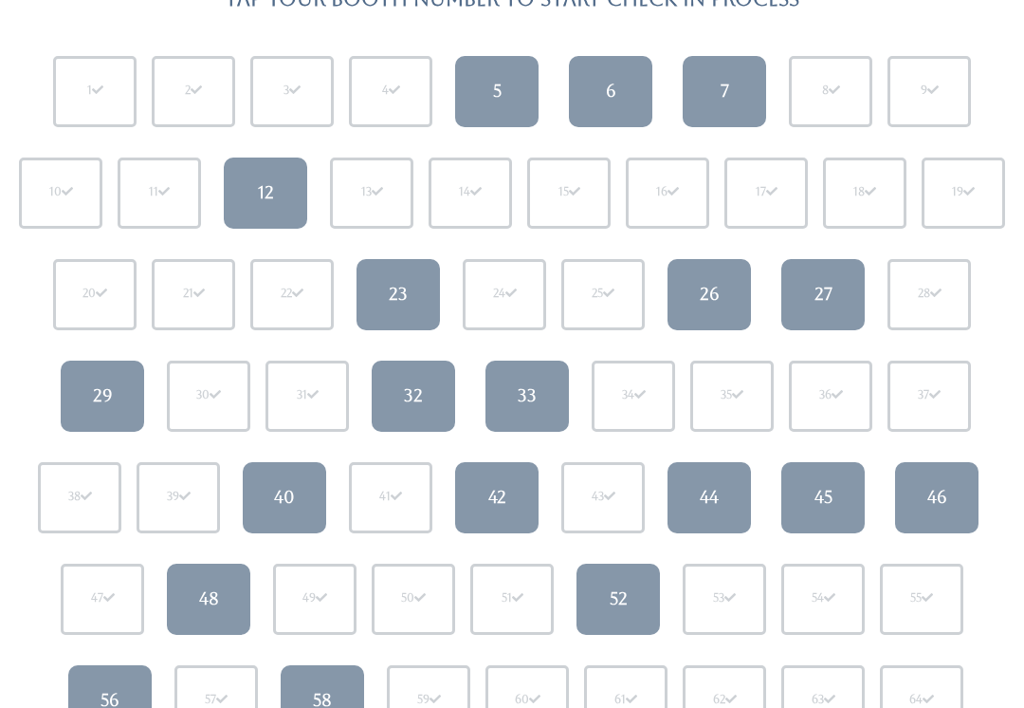
scroll to position [190, 0]
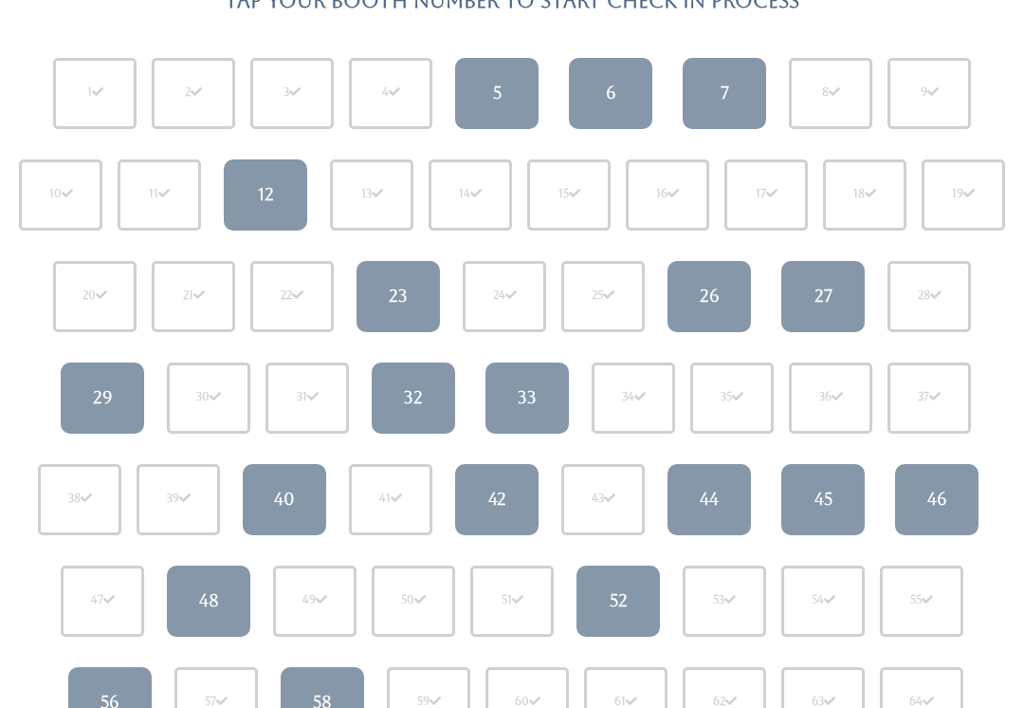
click at [833, 502] on div "45" at bounding box center [824, 499] width 18 height 25
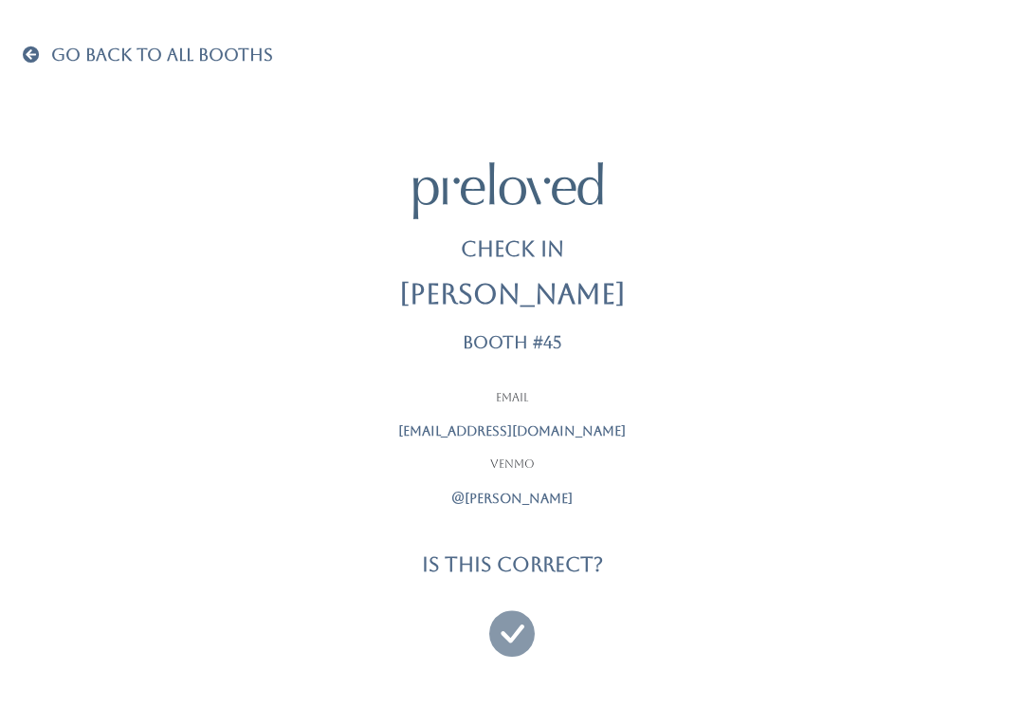
click at [513, 628] on icon at bounding box center [512, 625] width 46 height 64
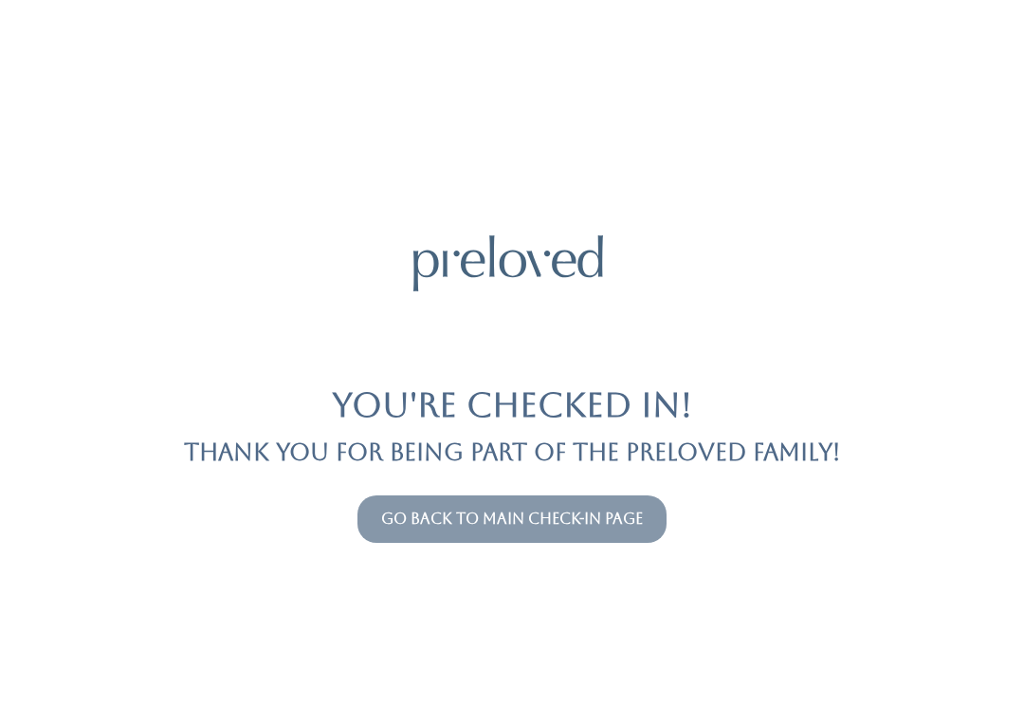
click at [443, 511] on link "Go back to main check-in page" at bounding box center [512, 518] width 262 height 18
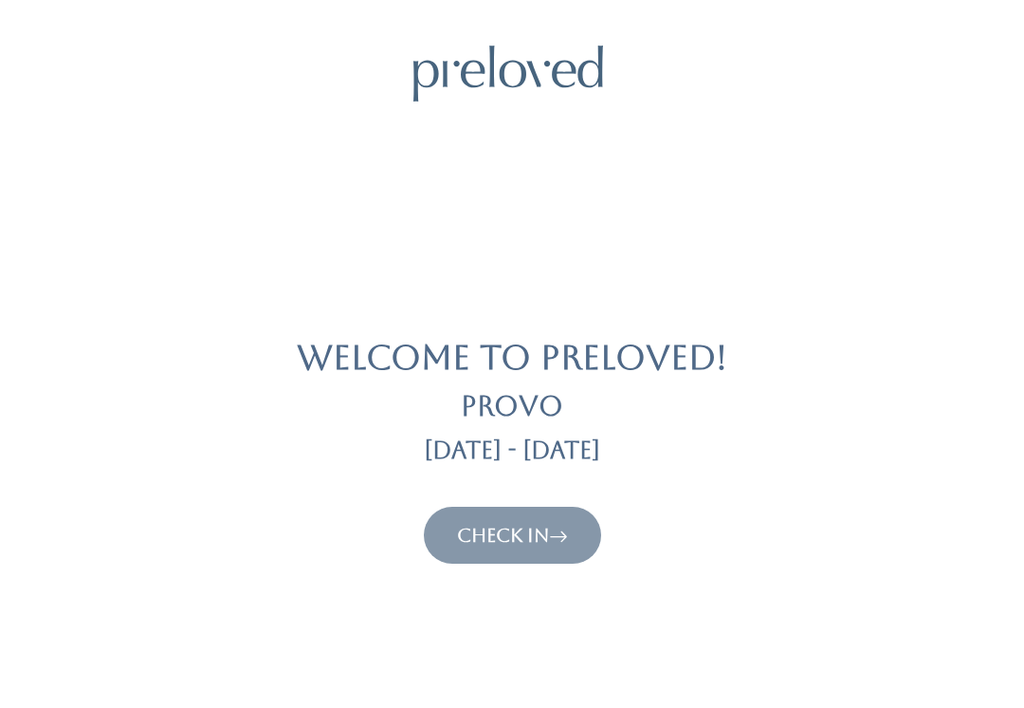
click at [487, 524] on link "Check In" at bounding box center [512, 535] width 111 height 23
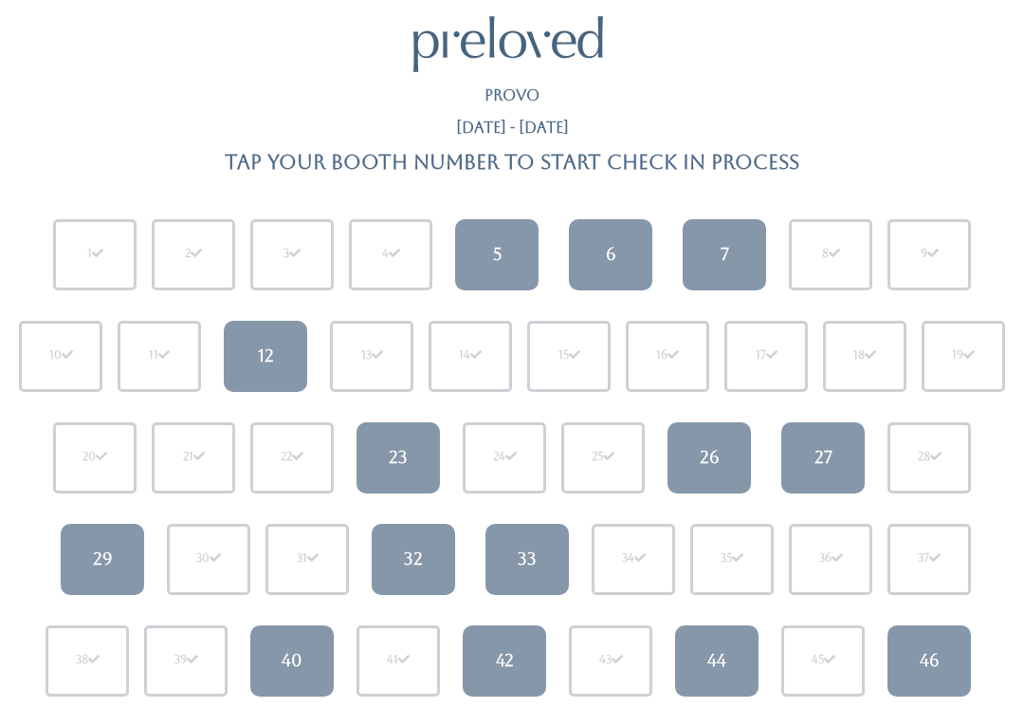
scroll to position [29, 0]
click at [424, 549] on link "32" at bounding box center [413, 559] width 83 height 71
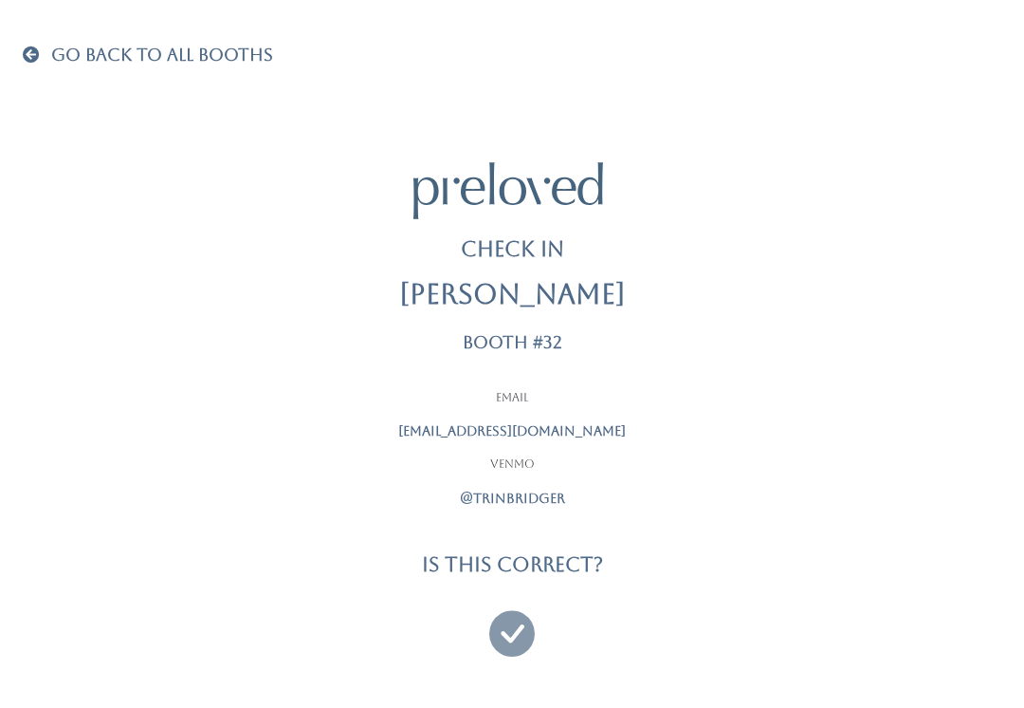
click at [514, 616] on icon at bounding box center [512, 625] width 46 height 64
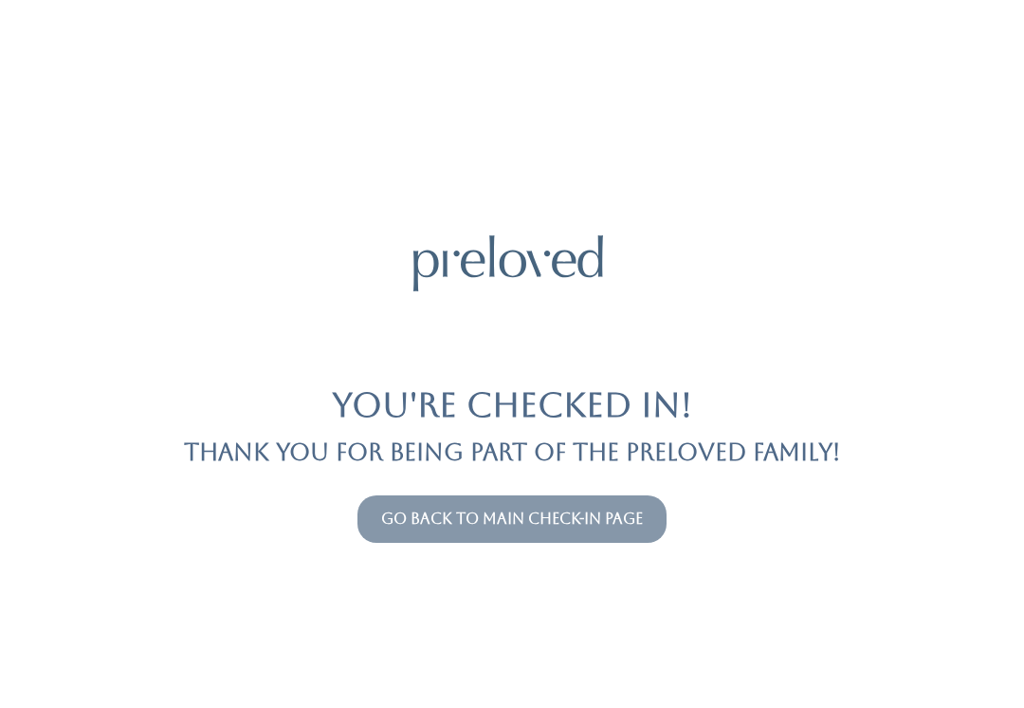
click at [407, 509] on link "Go back to main check-in page" at bounding box center [512, 518] width 262 height 18
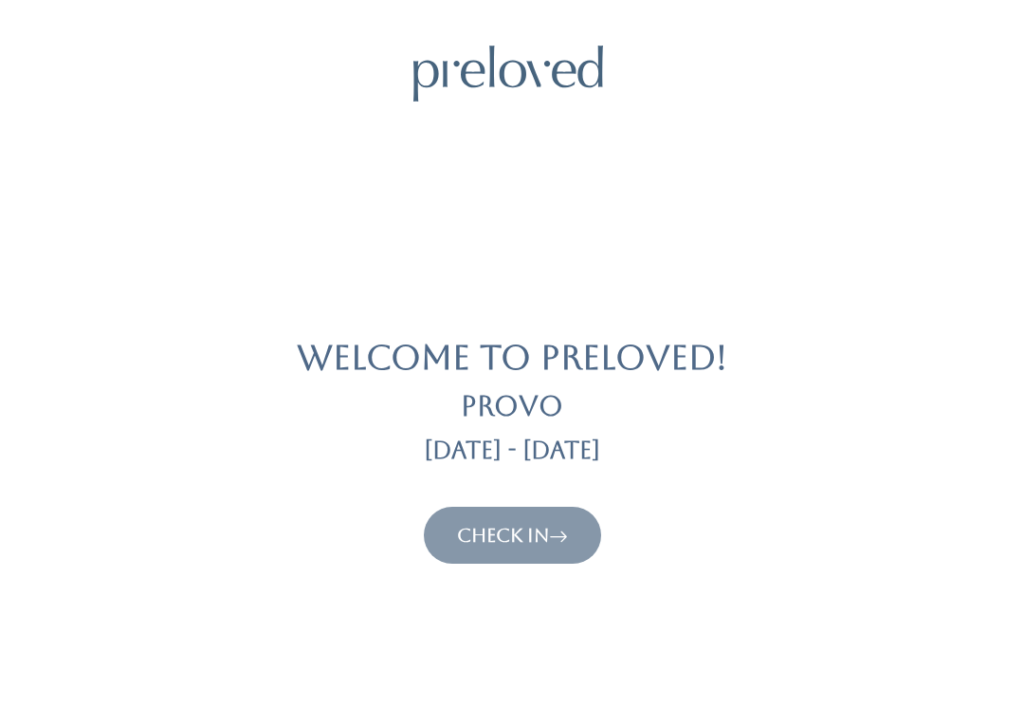
click at [518, 538] on link "Check In" at bounding box center [512, 535] width 111 height 23
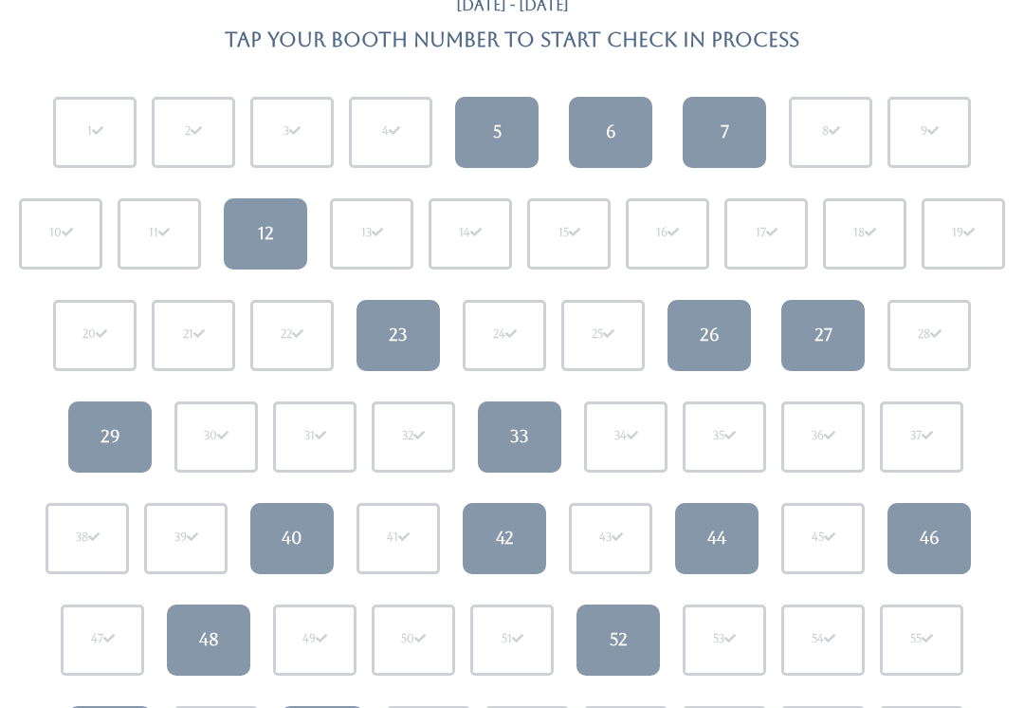
scroll to position [160, 0]
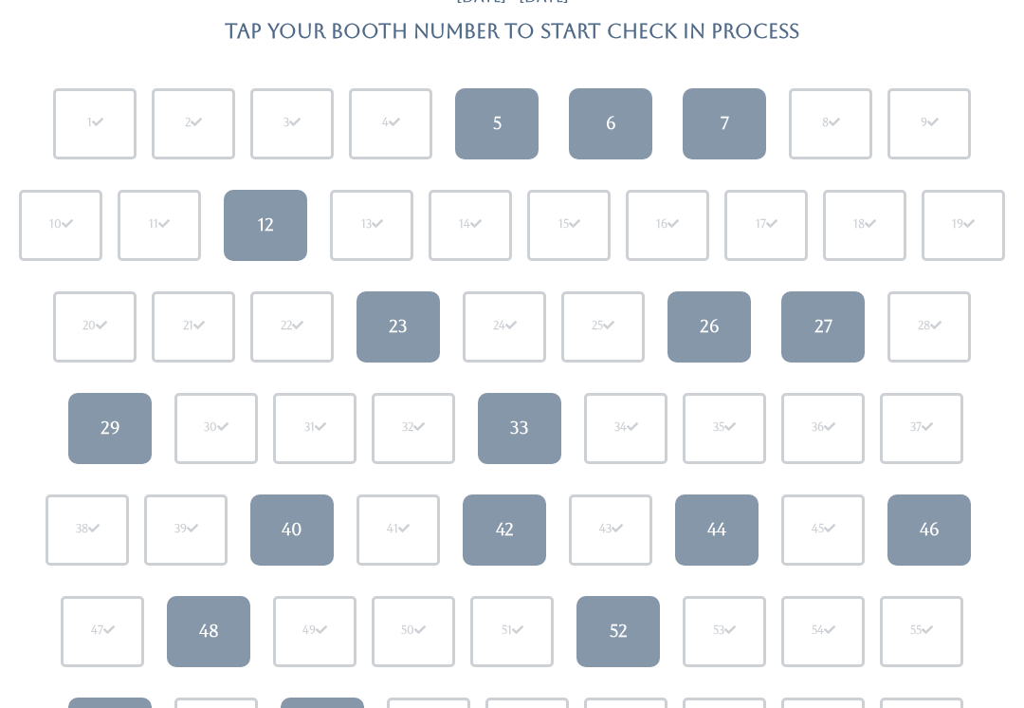
click at [107, 432] on div "29" at bounding box center [111, 427] width 20 height 25
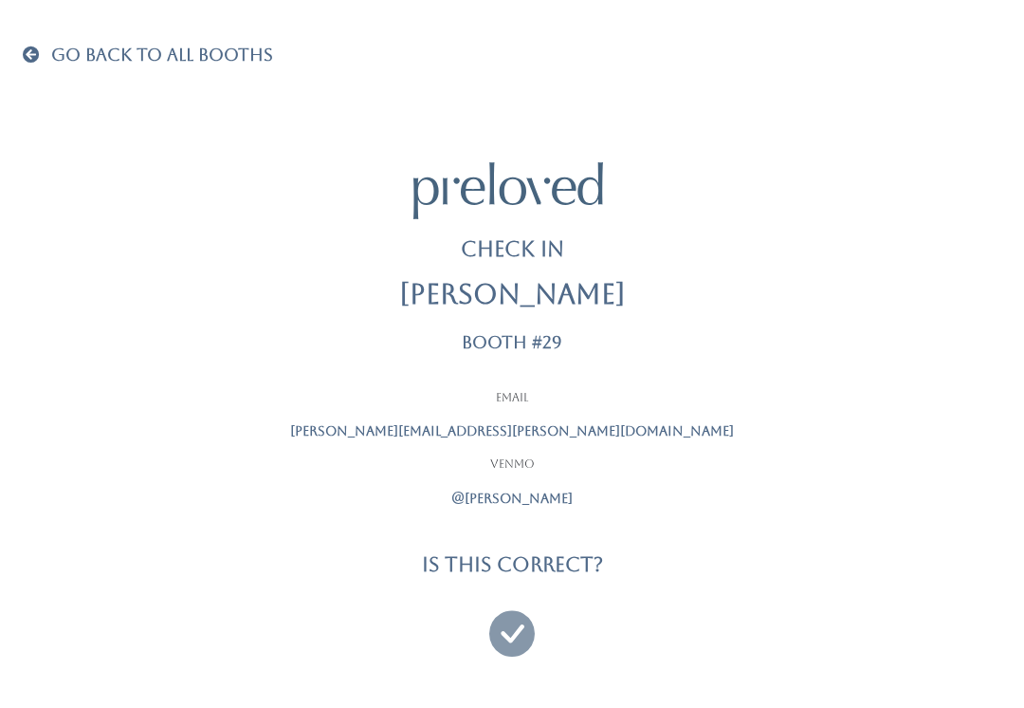
click at [515, 616] on icon at bounding box center [512, 625] width 46 height 64
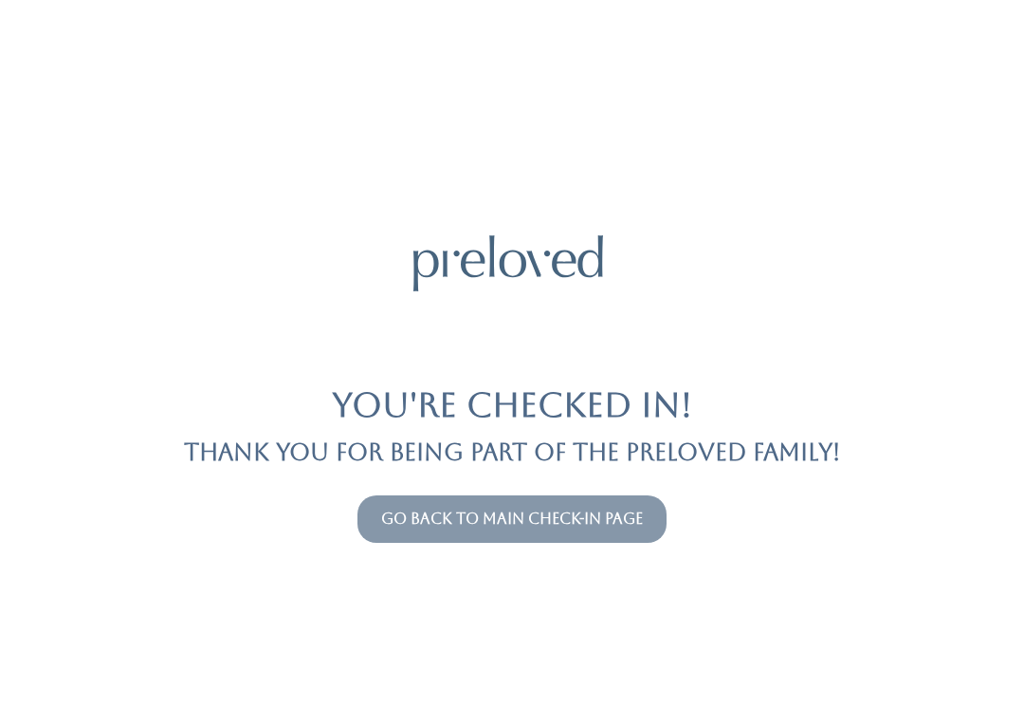
click at [596, 523] on link "Go back to main check-in page" at bounding box center [512, 518] width 262 height 18
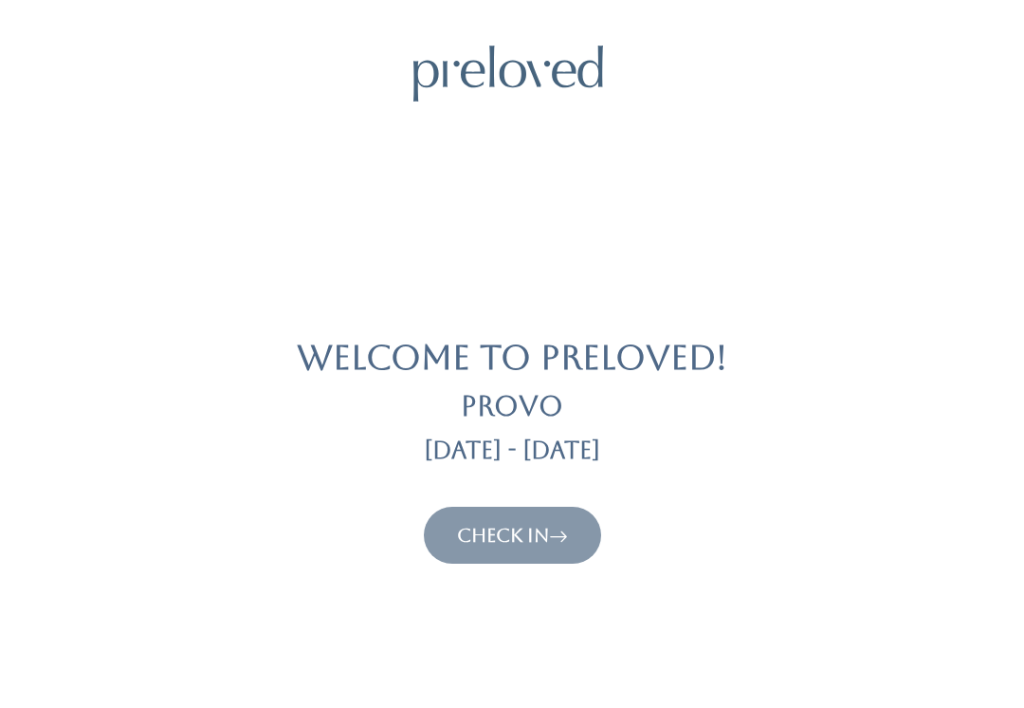
click at [525, 544] on link "Check In" at bounding box center [512, 535] width 111 height 23
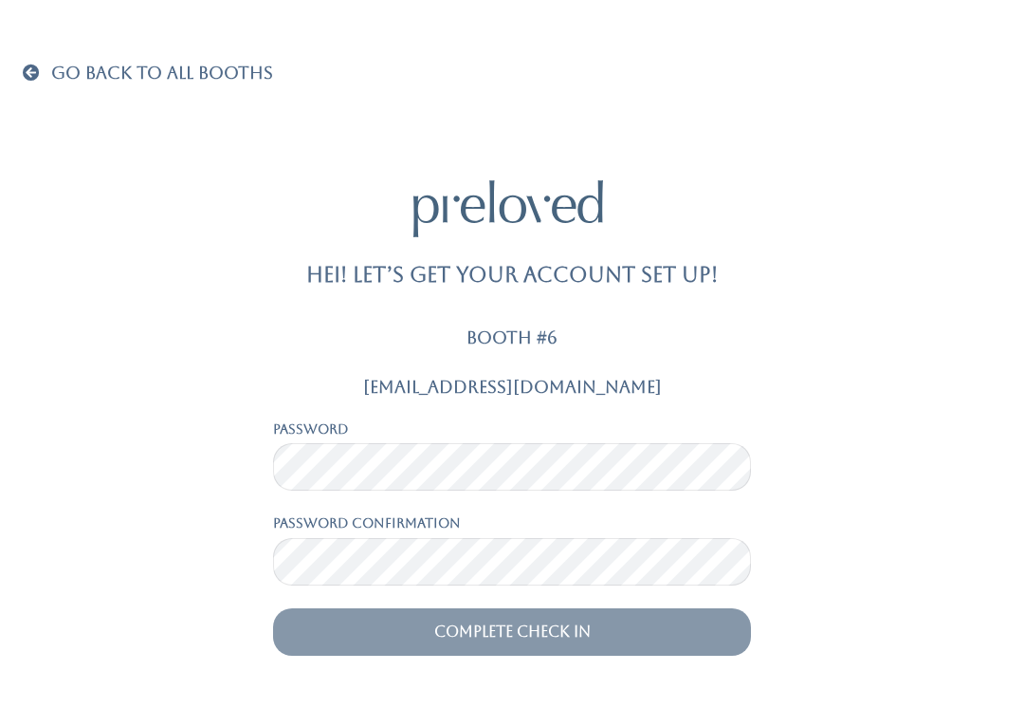
click at [54, 63] on span "Go Back To All Booths" at bounding box center [162, 73] width 222 height 20
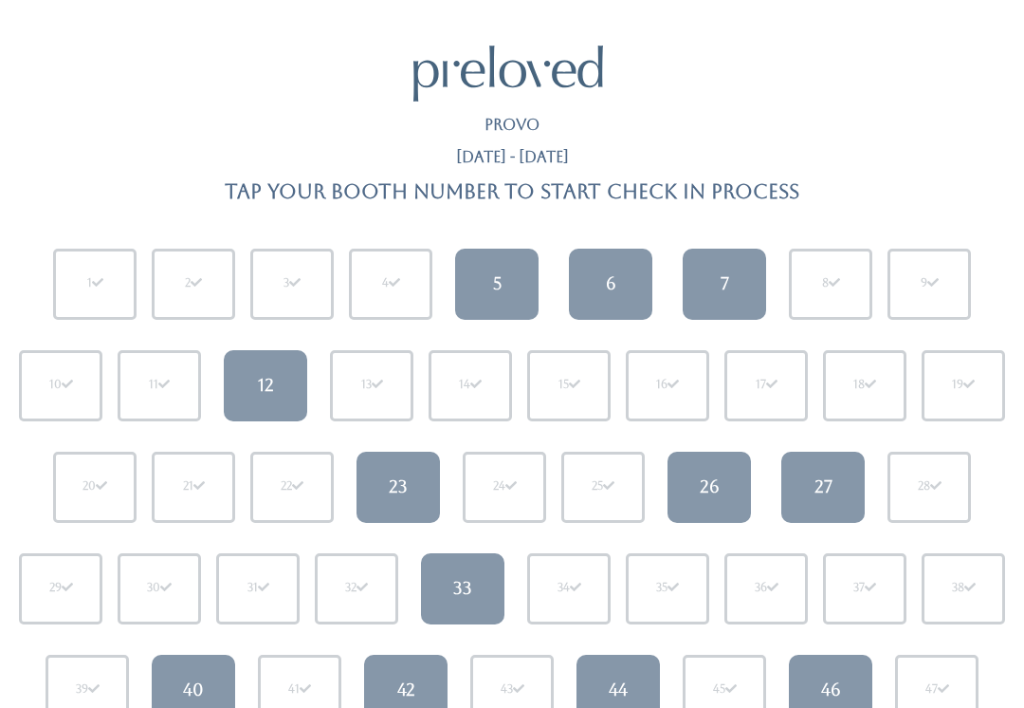
click at [616, 266] on link "6" at bounding box center [610, 283] width 83 height 71
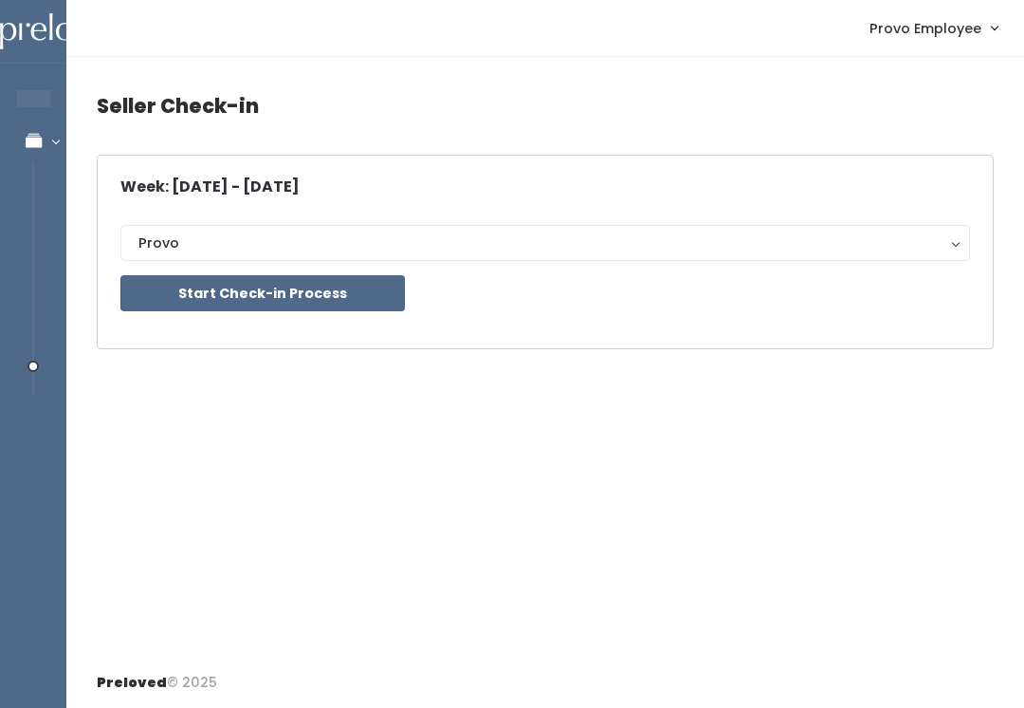
click at [303, 306] on button "Start Check-in Process" at bounding box center [262, 293] width 285 height 36
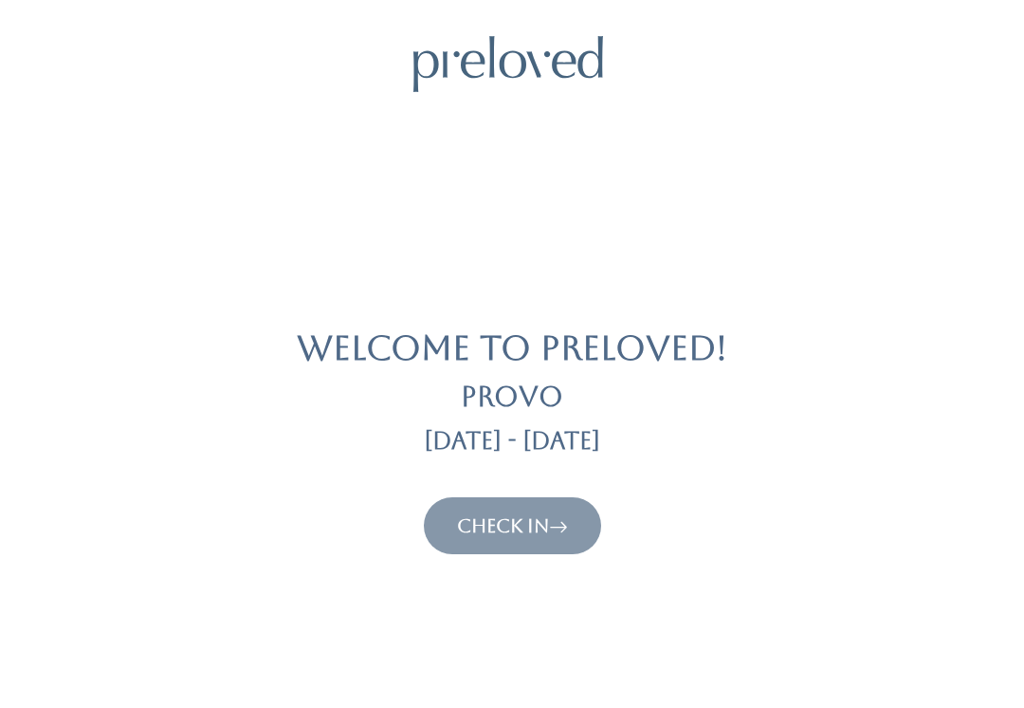
scroll to position [9, 0]
click at [513, 533] on link "Check In" at bounding box center [512, 525] width 111 height 23
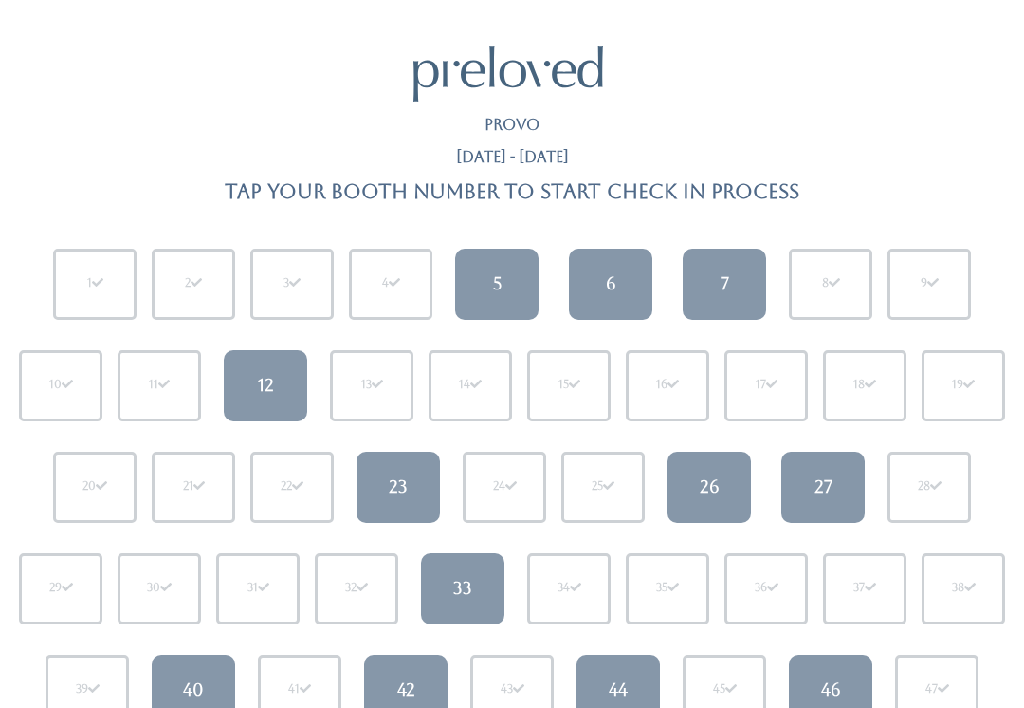
click at [618, 292] on link "6" at bounding box center [610, 283] width 83 height 71
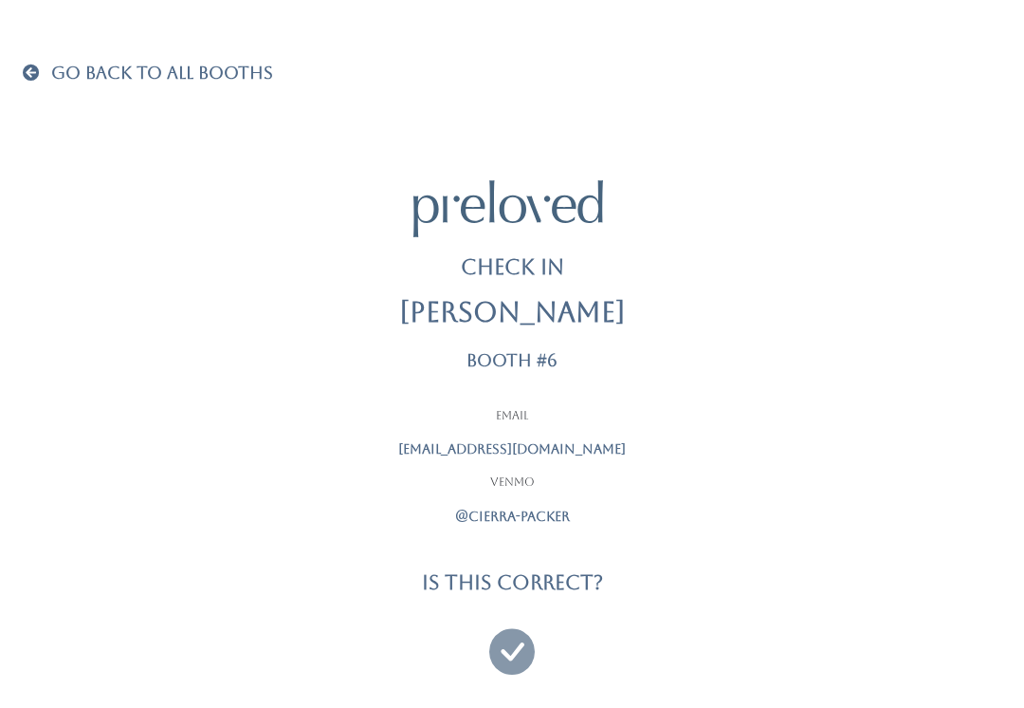
click at [514, 642] on icon at bounding box center [512, 643] width 46 height 64
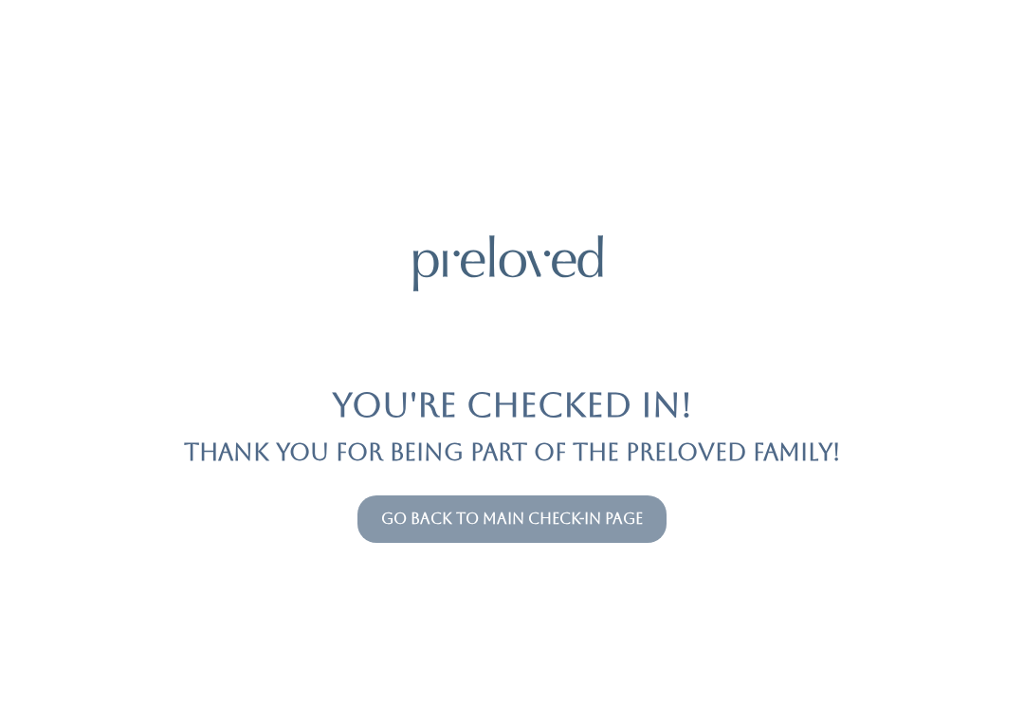
click at [464, 523] on link "Go back to main check-in page" at bounding box center [512, 518] width 262 height 18
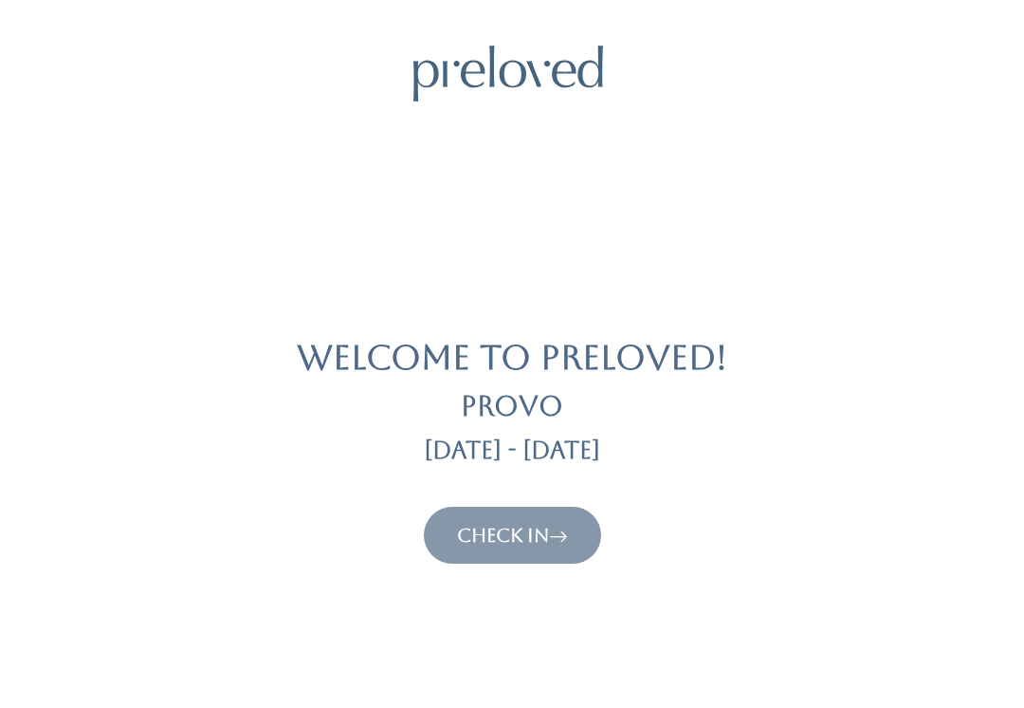
click at [549, 542] on link "Check In" at bounding box center [512, 535] width 111 height 23
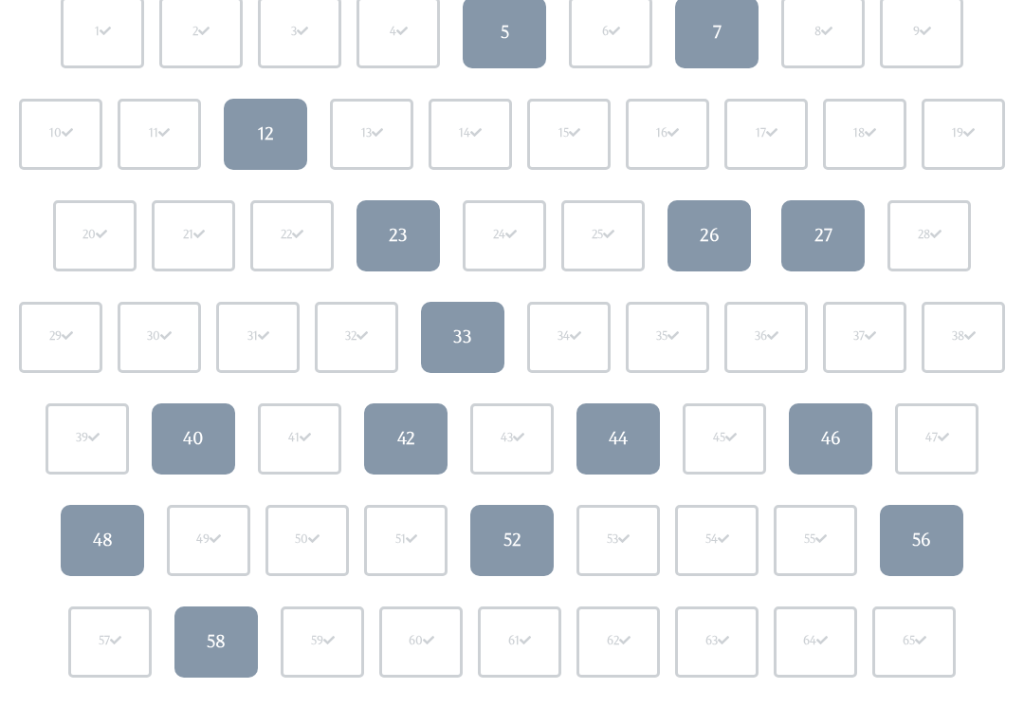
scroll to position [251, 0]
click at [211, 432] on link "40" at bounding box center [193, 438] width 83 height 71
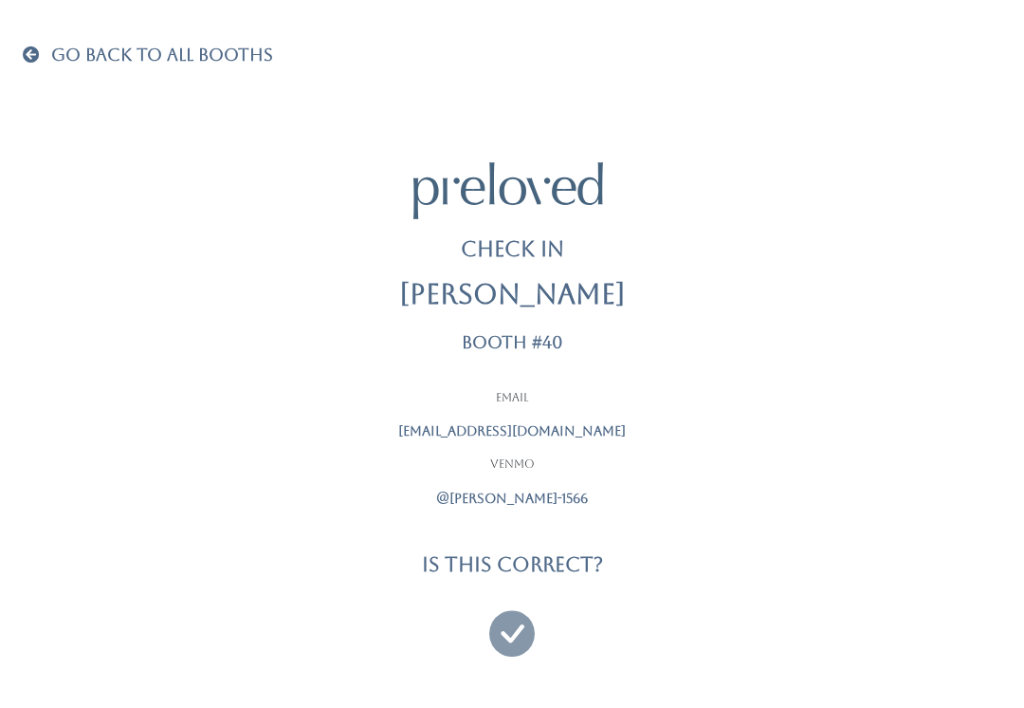
click at [518, 625] on icon at bounding box center [512, 625] width 46 height 64
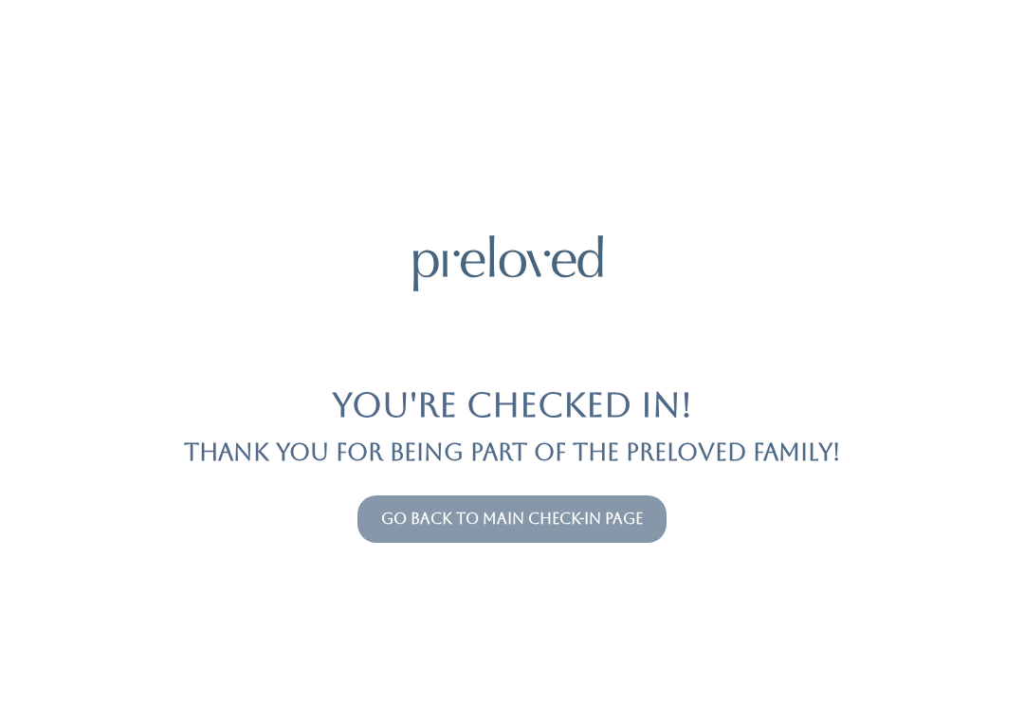
click at [630, 517] on link "Go back to main check-in page" at bounding box center [512, 518] width 262 height 18
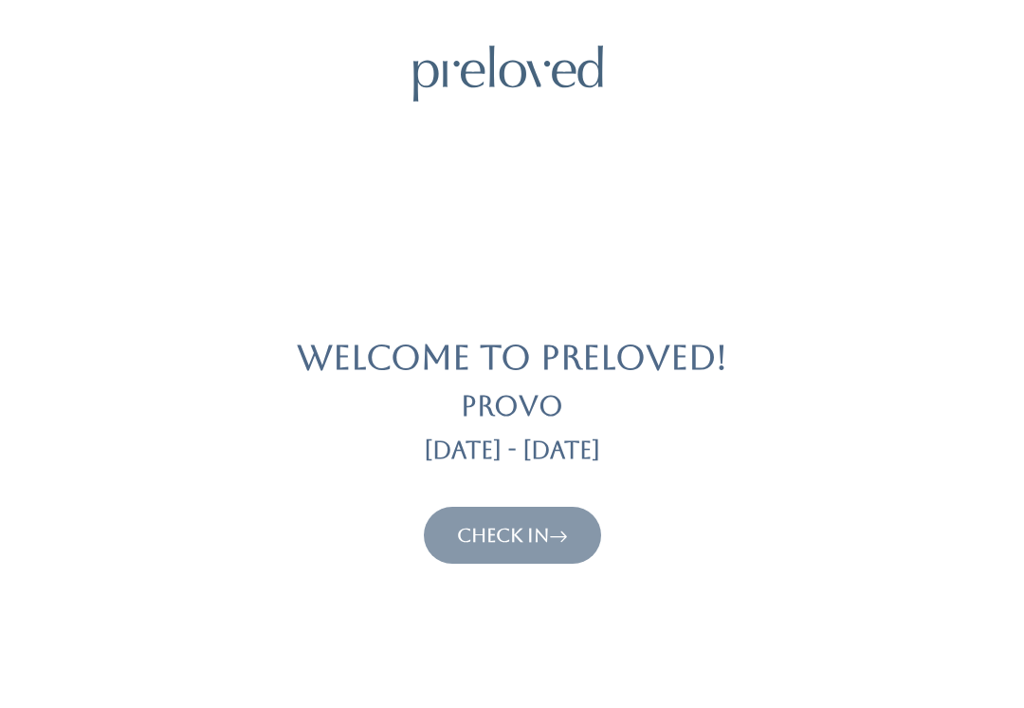
click at [546, 534] on link "Check In" at bounding box center [512, 535] width 111 height 23
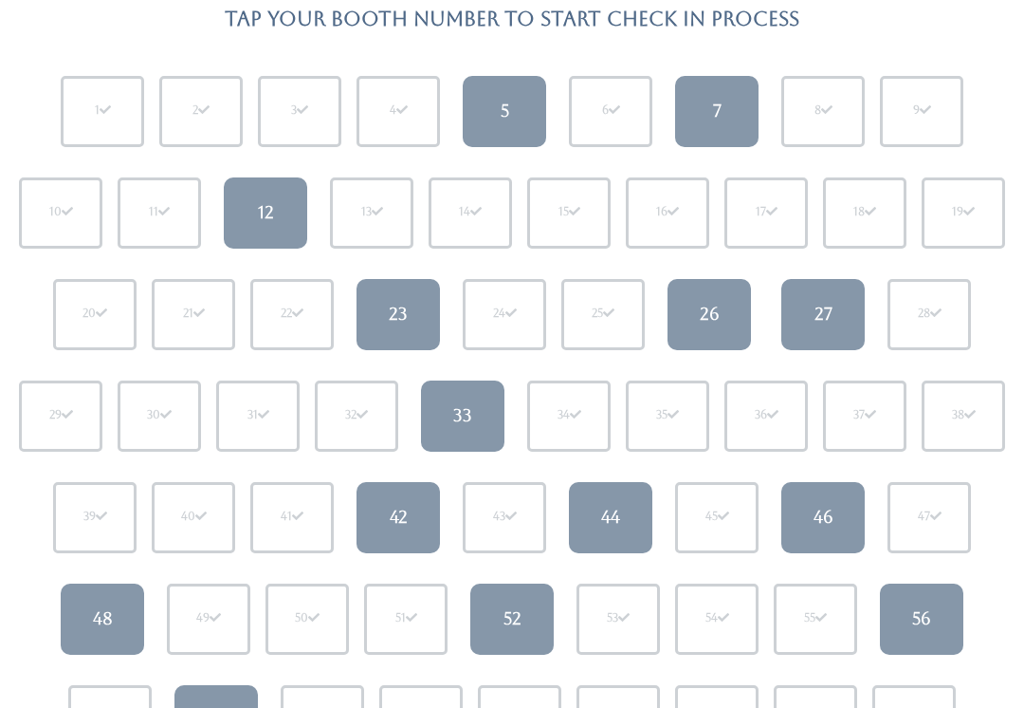
scroll to position [197, 0]
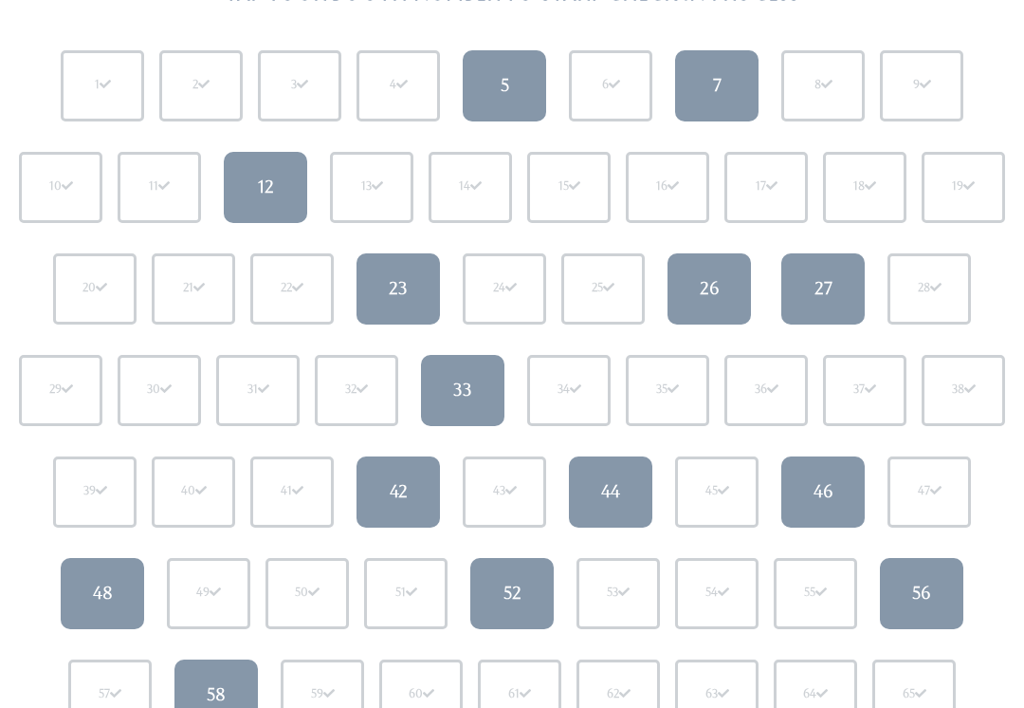
click at [610, 469] on link "44" at bounding box center [610, 492] width 83 height 71
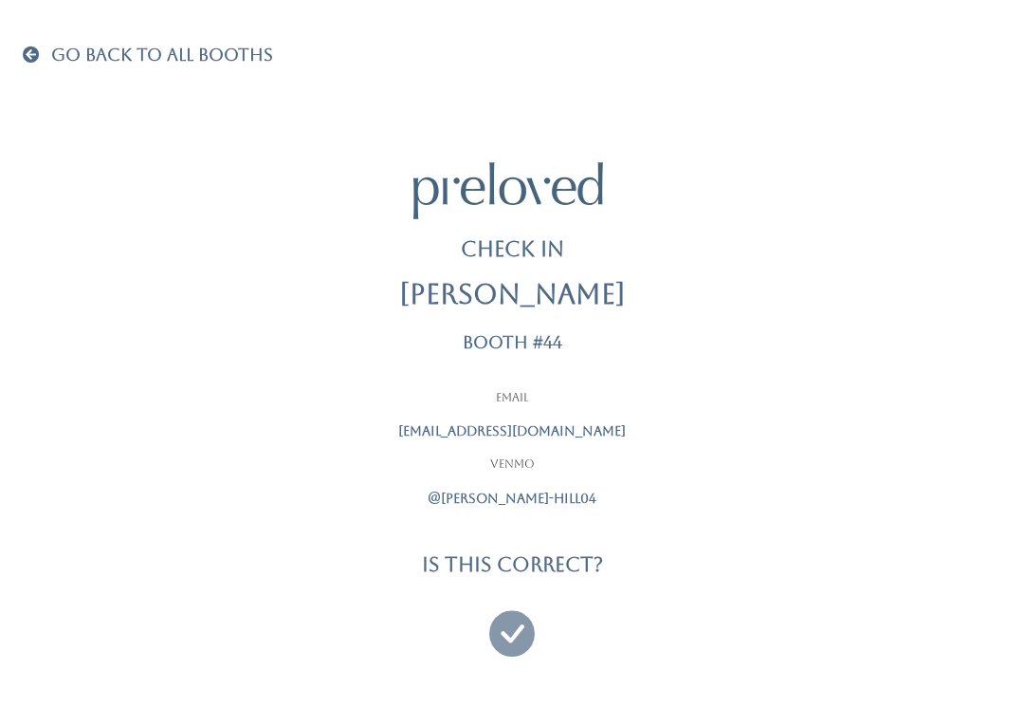
click at [509, 609] on icon at bounding box center [512, 625] width 46 height 64
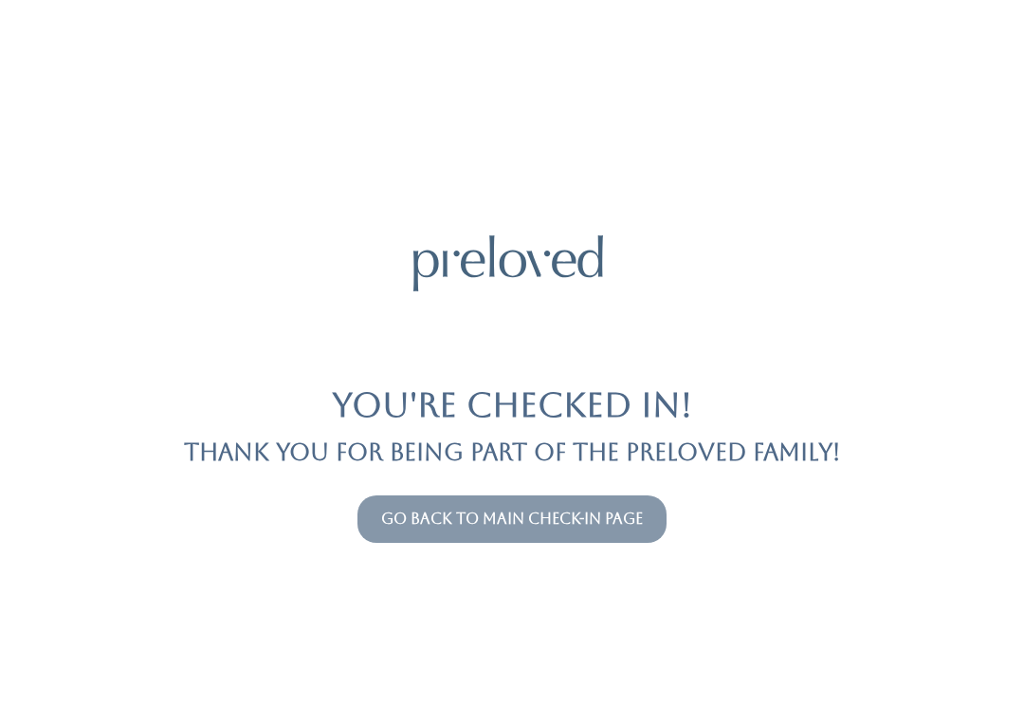
click at [560, 524] on link "Go back to main check-in page" at bounding box center [512, 518] width 262 height 18
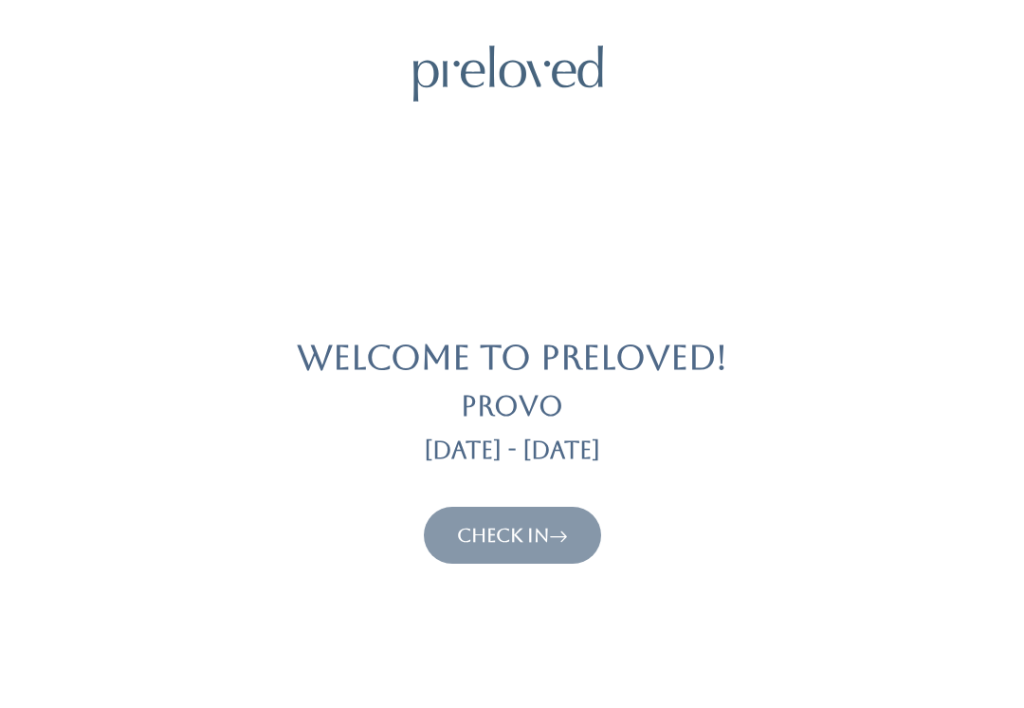
click at [505, 542] on link "Check In" at bounding box center [512, 535] width 111 height 23
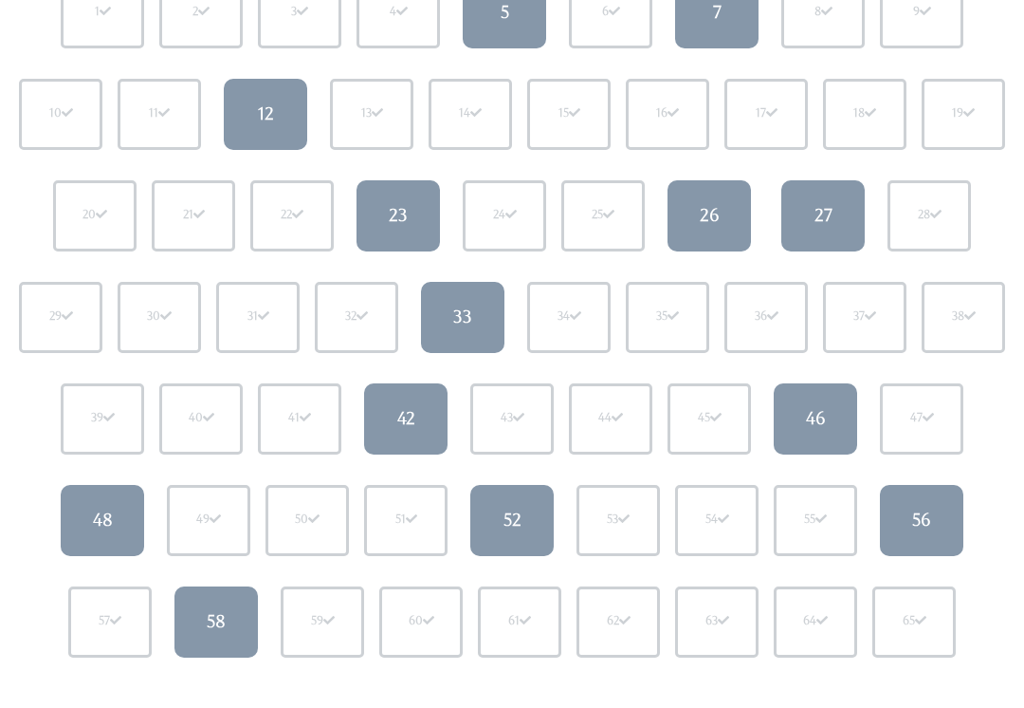
scroll to position [283, 0]
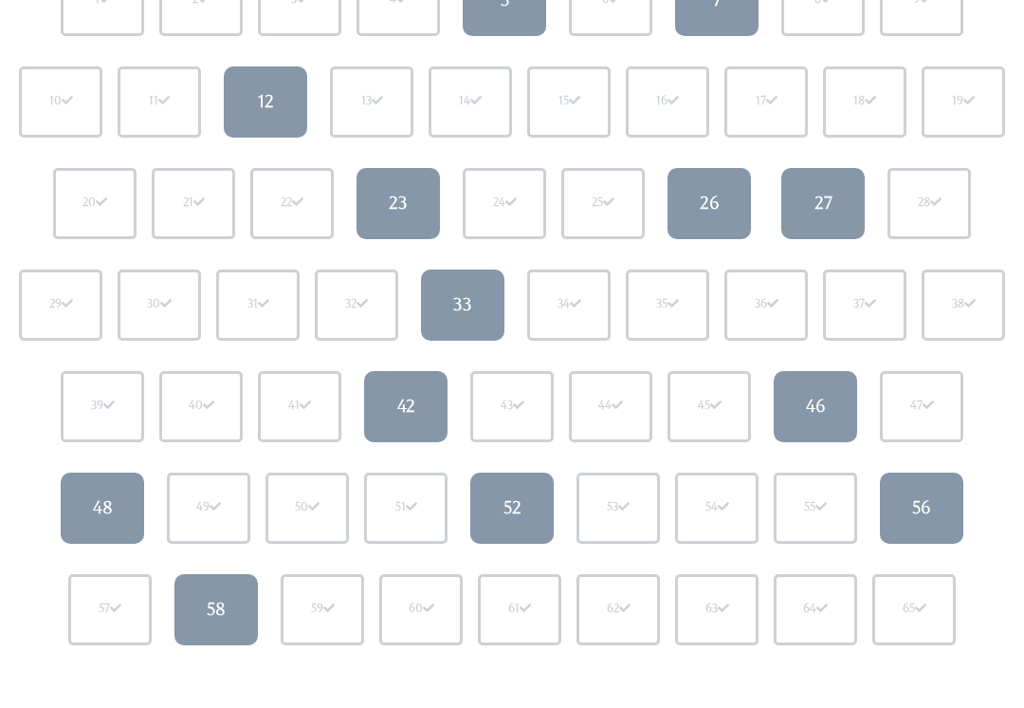
click at [473, 311] on link "33" at bounding box center [462, 305] width 83 height 71
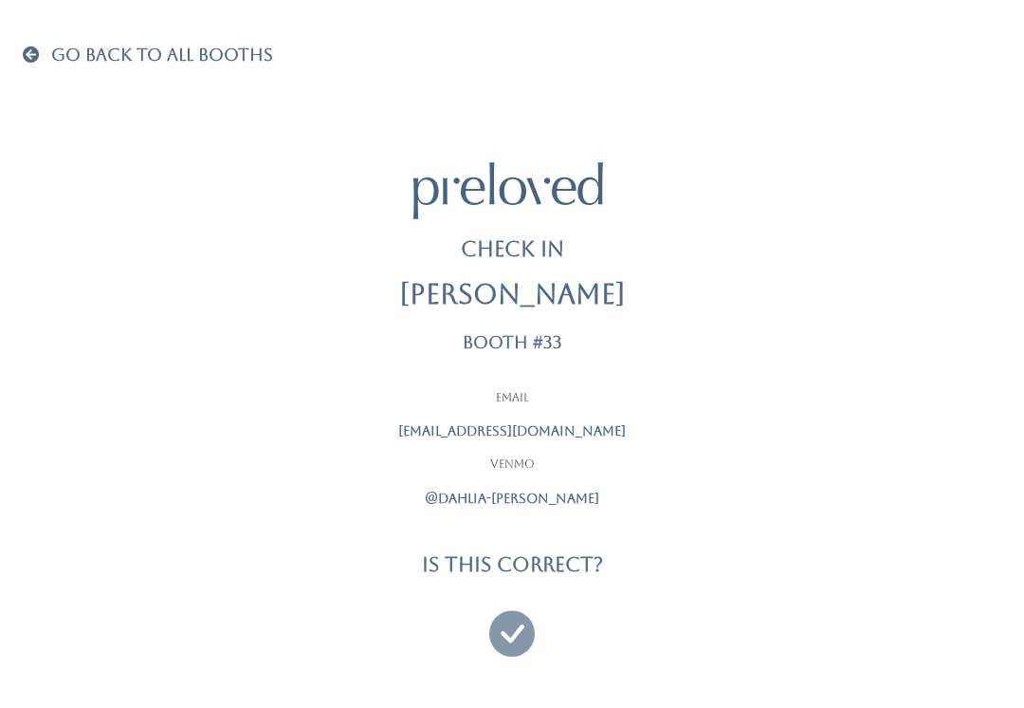
click at [499, 631] on icon at bounding box center [512, 625] width 46 height 64
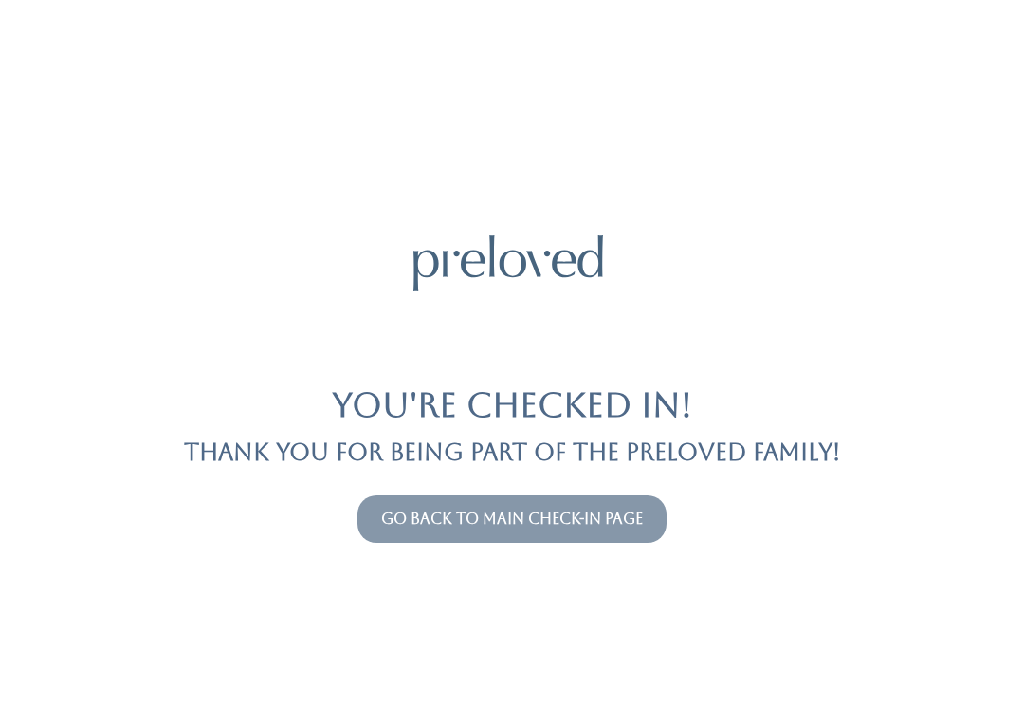
click at [614, 520] on link "Go back to main check-in page" at bounding box center [512, 518] width 262 height 18
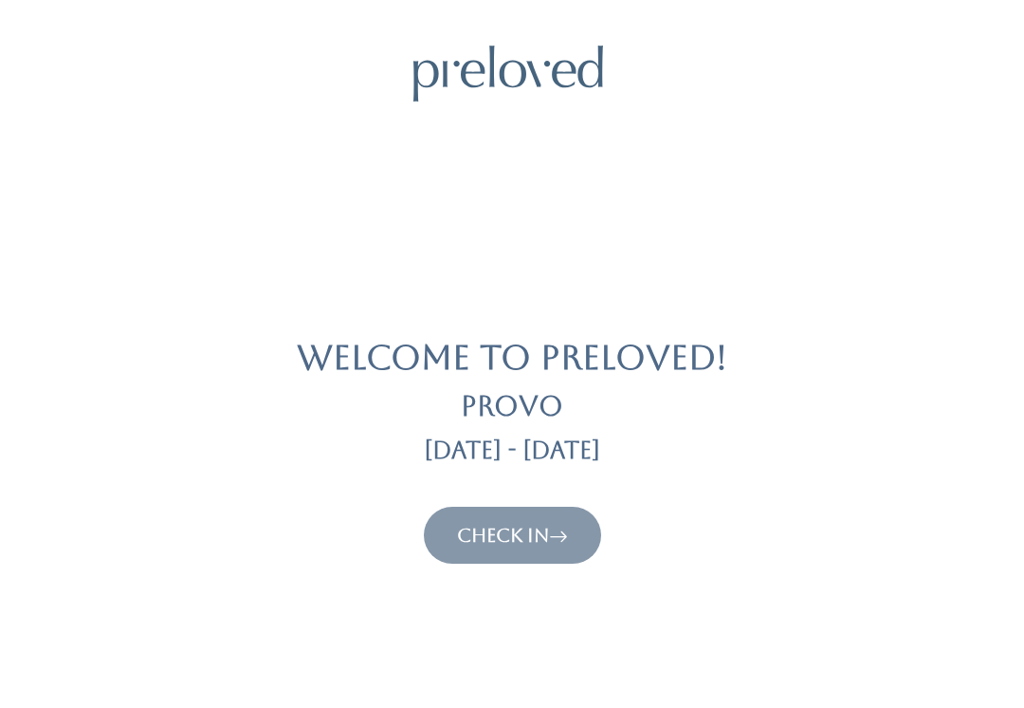
click at [558, 517] on button "Check In" at bounding box center [512, 534] width 177 height 57
click at [525, 542] on link "Check In" at bounding box center [512, 535] width 111 height 23
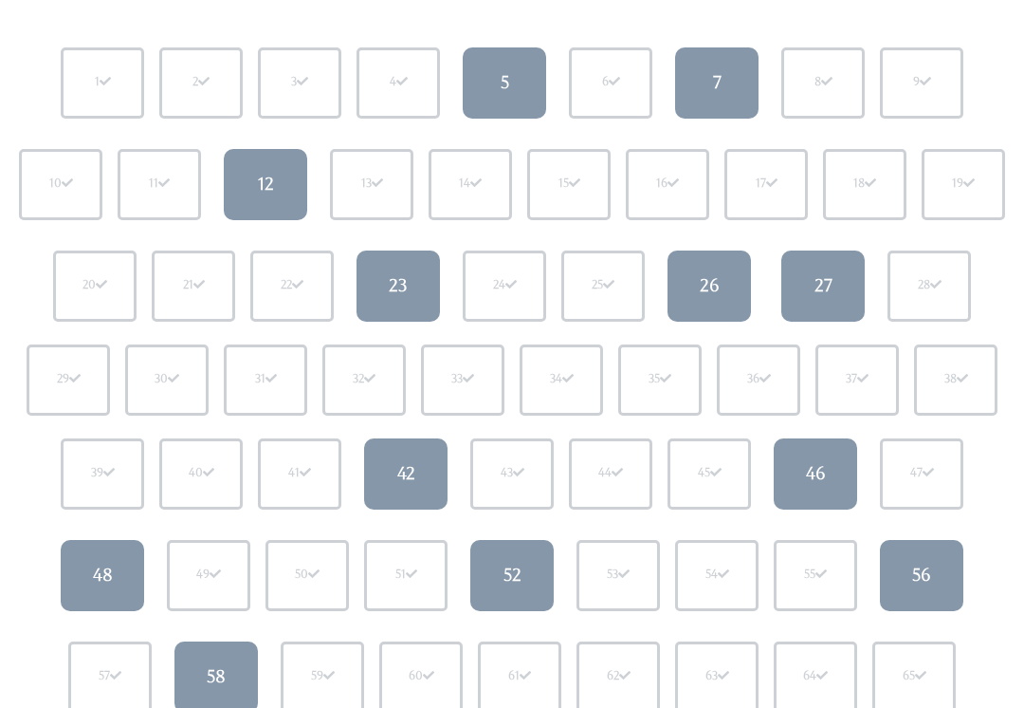
scroll to position [202, 0]
click at [817, 450] on link "46" at bounding box center [815, 472] width 83 height 71
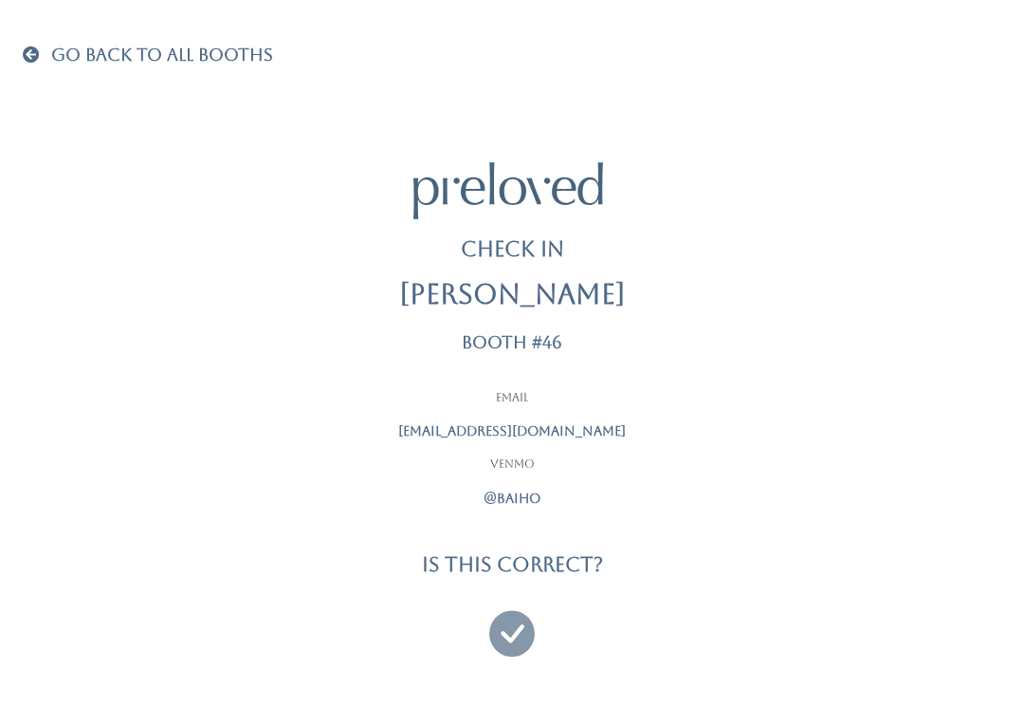
click at [521, 630] on icon at bounding box center [512, 625] width 46 height 64
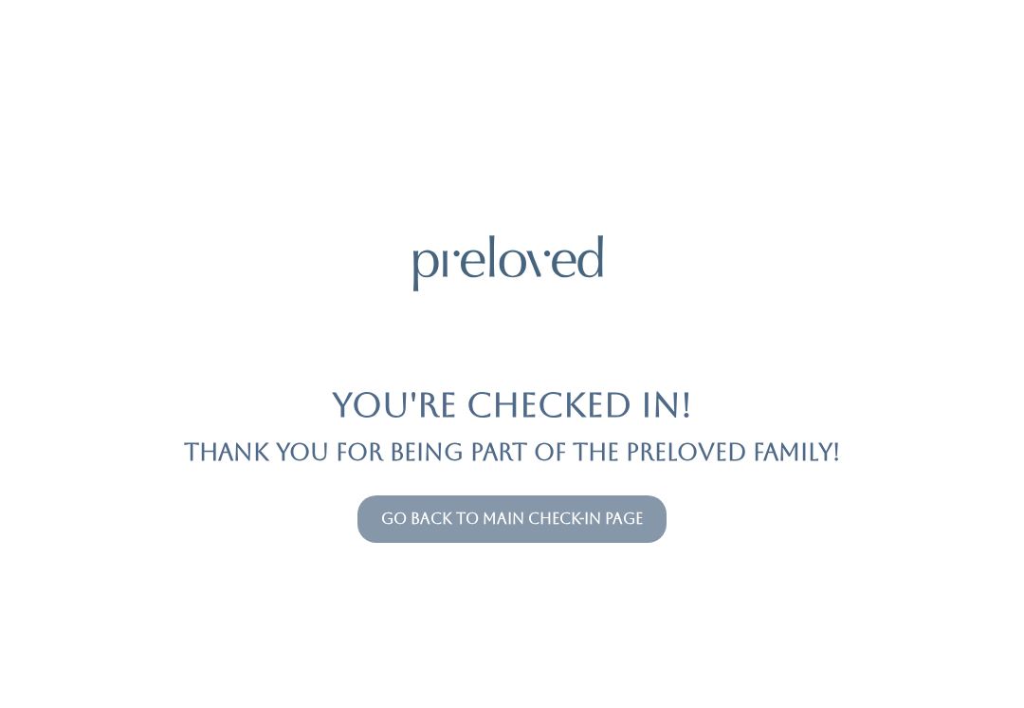
click at [469, 526] on link "Go back to main check-in page" at bounding box center [512, 518] width 262 height 18
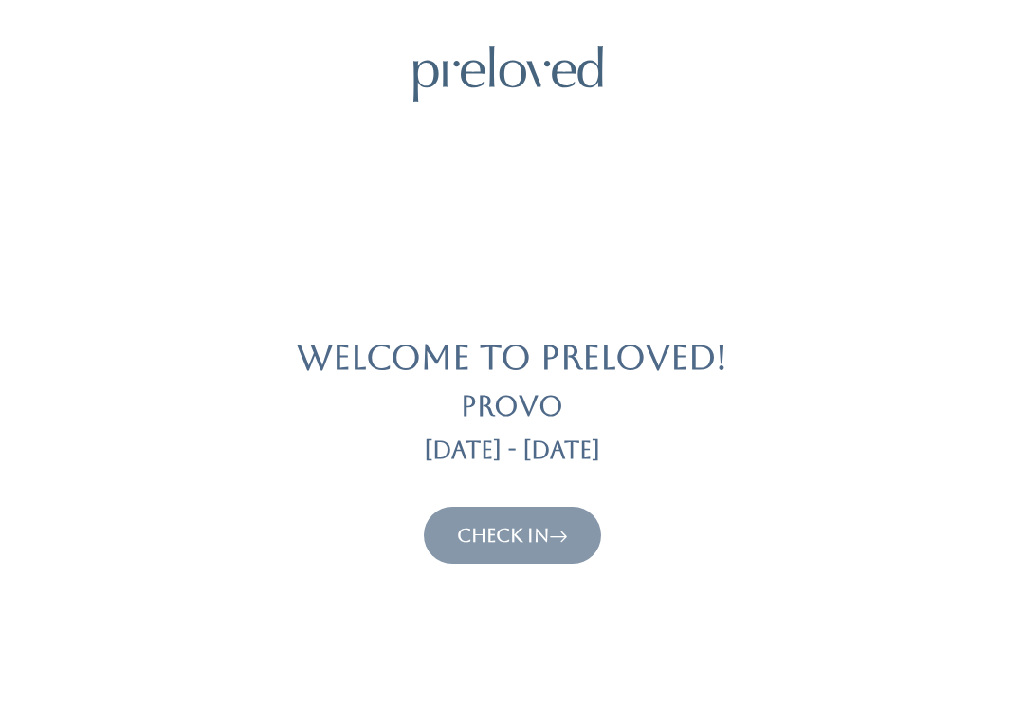
click at [524, 533] on link "Check In" at bounding box center [512, 535] width 111 height 23
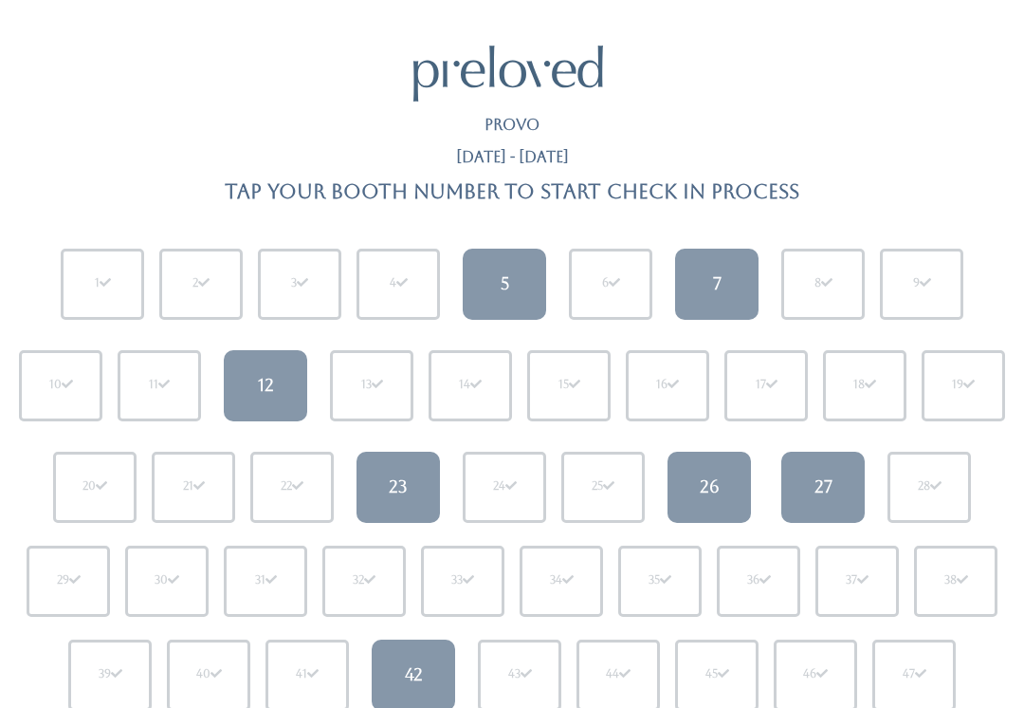
click at [397, 660] on link "42" at bounding box center [413, 674] width 83 height 71
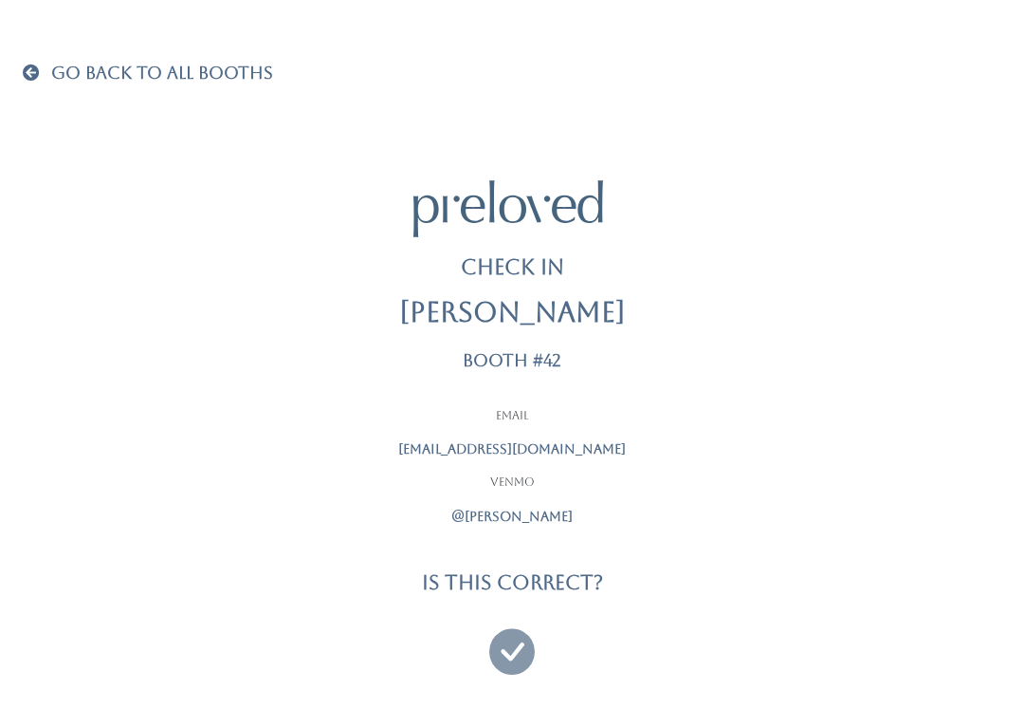
click at [519, 501] on div "Email [EMAIL_ADDRESS][DOMAIN_NAME] [GEOGRAPHIC_DATA] @[PERSON_NAME]" at bounding box center [512, 467] width 474 height 118
click at [542, 516] on p "@jocelyn-rivest" at bounding box center [512, 516] width 474 height 20
click at [503, 638] on icon at bounding box center [512, 643] width 46 height 64
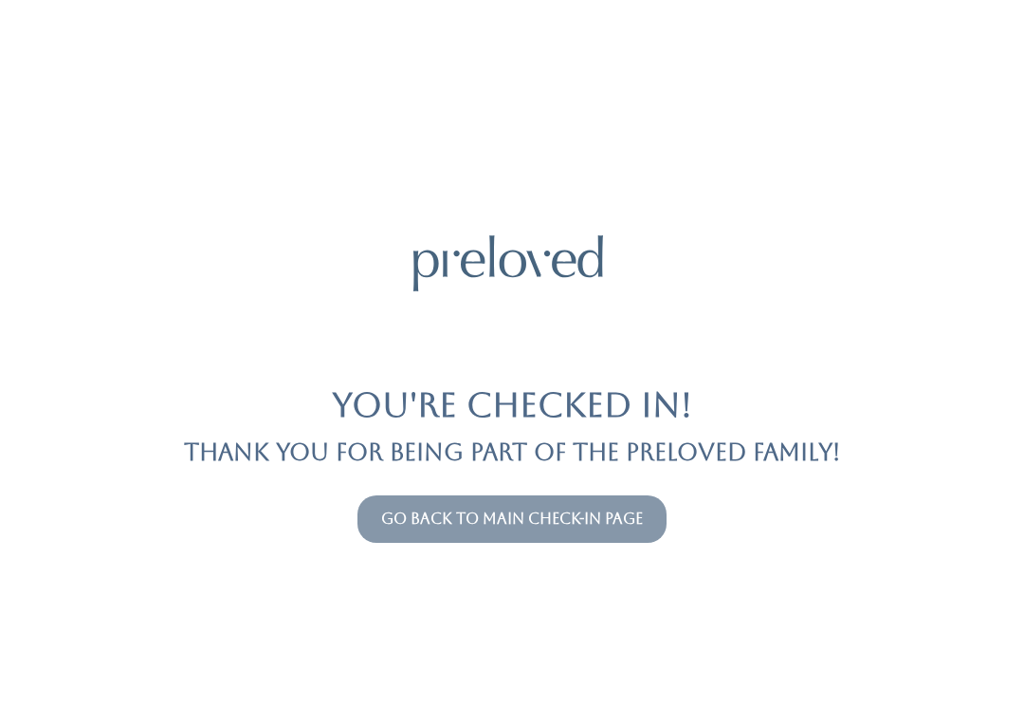
click at [568, 524] on link "Go back to main check-in page" at bounding box center [512, 518] width 262 height 18
